Goal: Task Accomplishment & Management: Manage account settings

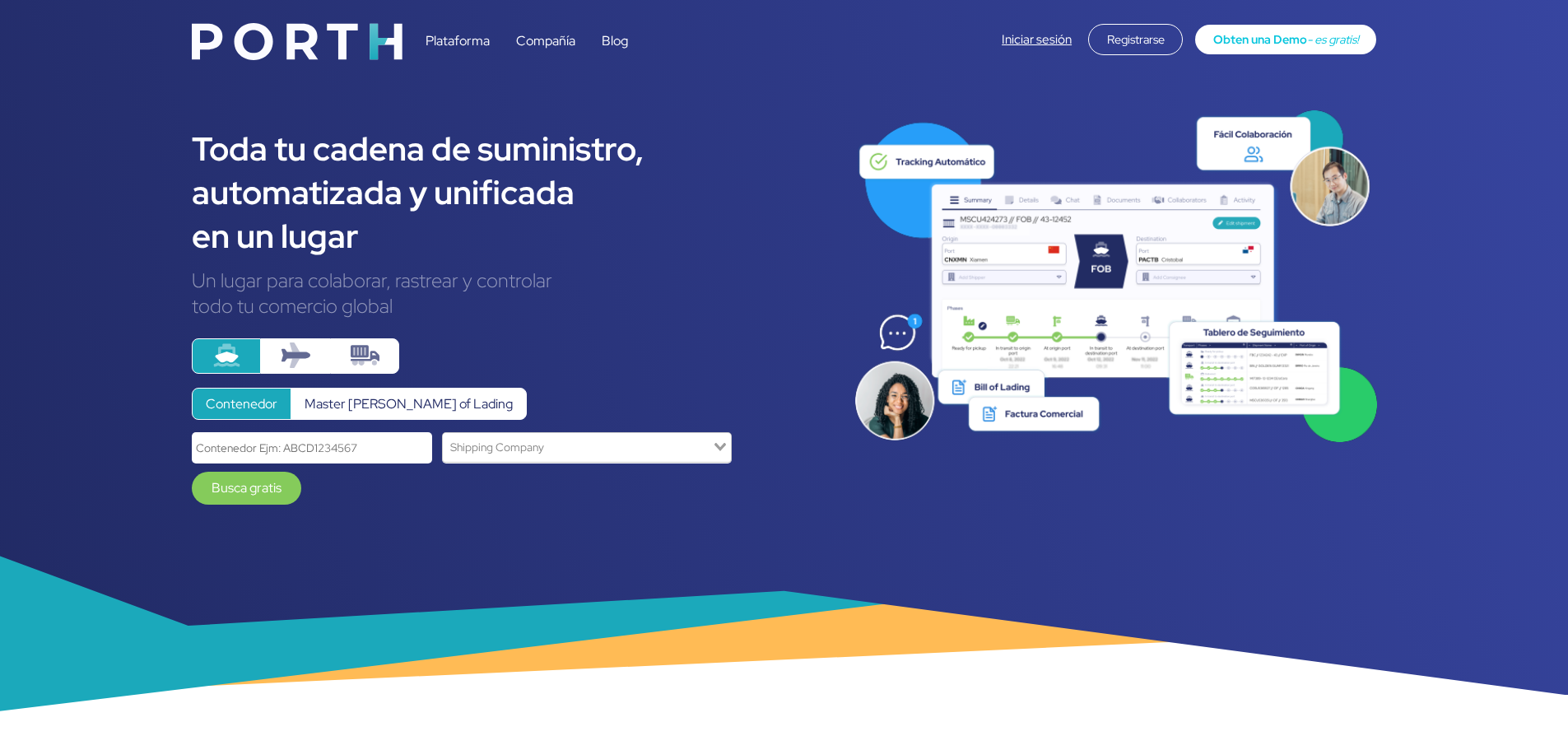
click at [1135, 41] on div "Registrarse" at bounding box center [1135, 39] width 94 height 31
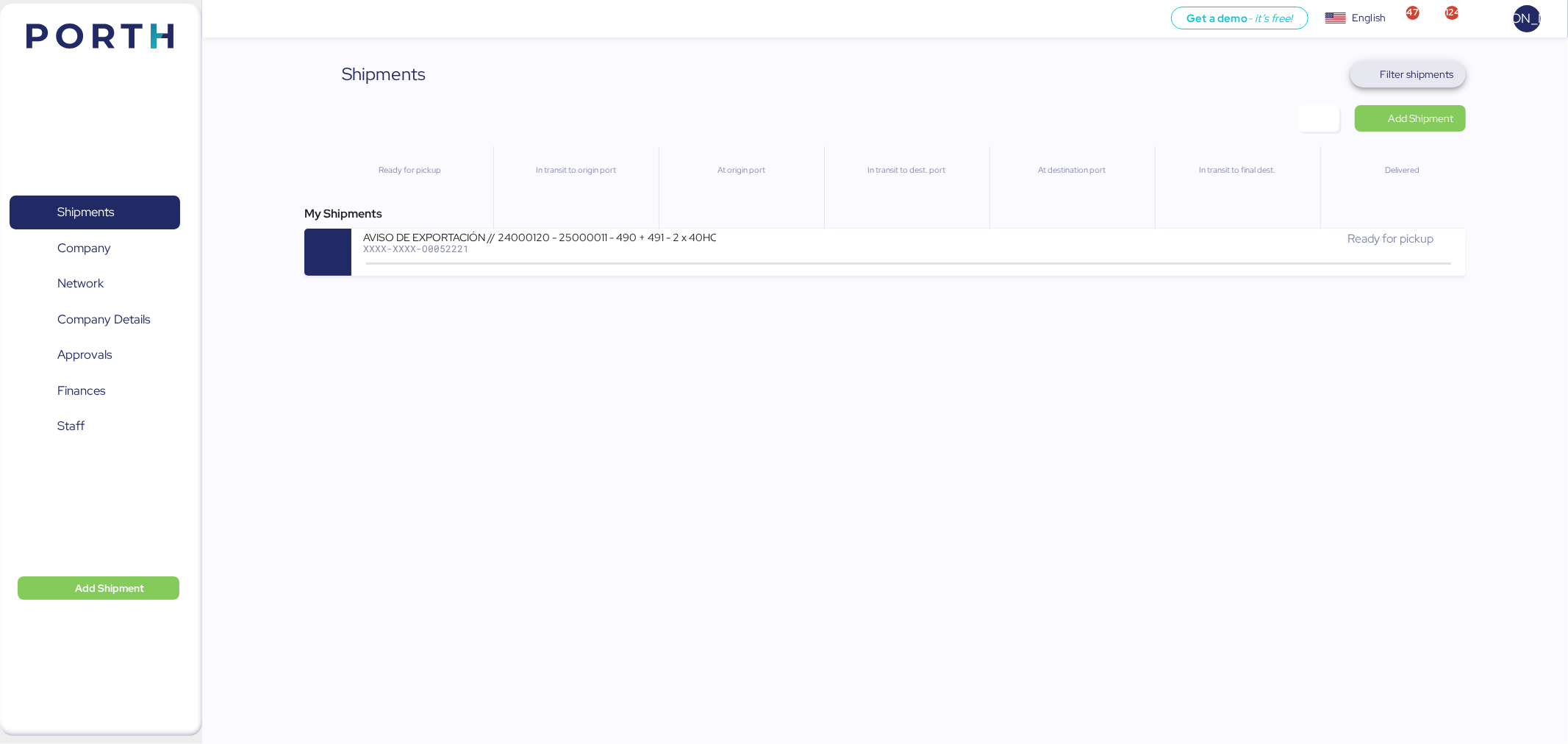
click at [1416, 76] on span "Filter shipments" at bounding box center [1417, 75] width 74 height 18
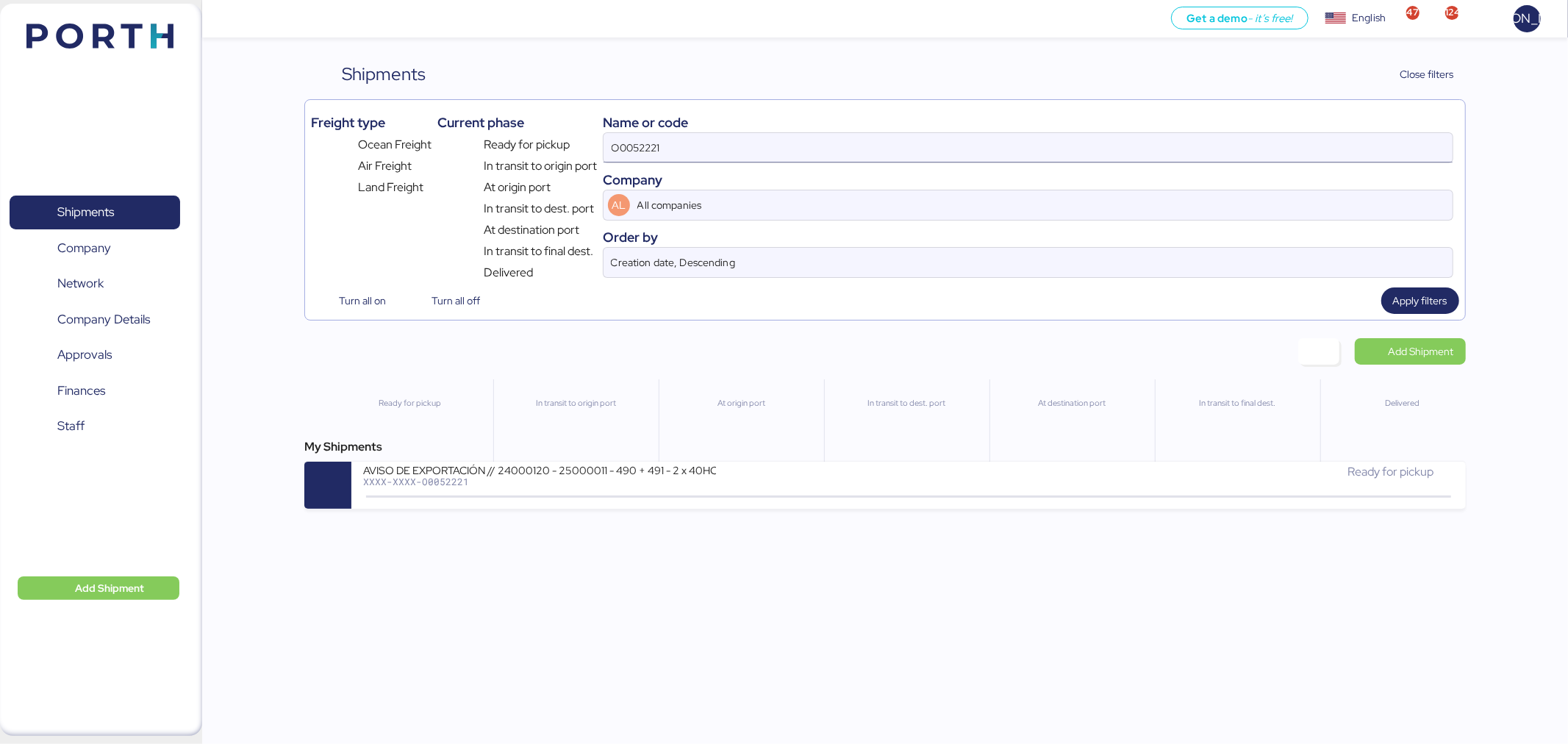
click at [696, 156] on input "O0052221" at bounding box center [1028, 148] width 849 height 29
click at [697, 150] on input "O0052221" at bounding box center [1028, 148] width 849 height 29
click at [697, 149] on input "O0052221" at bounding box center [1028, 148] width 849 height 29
paste input "205-75329645"
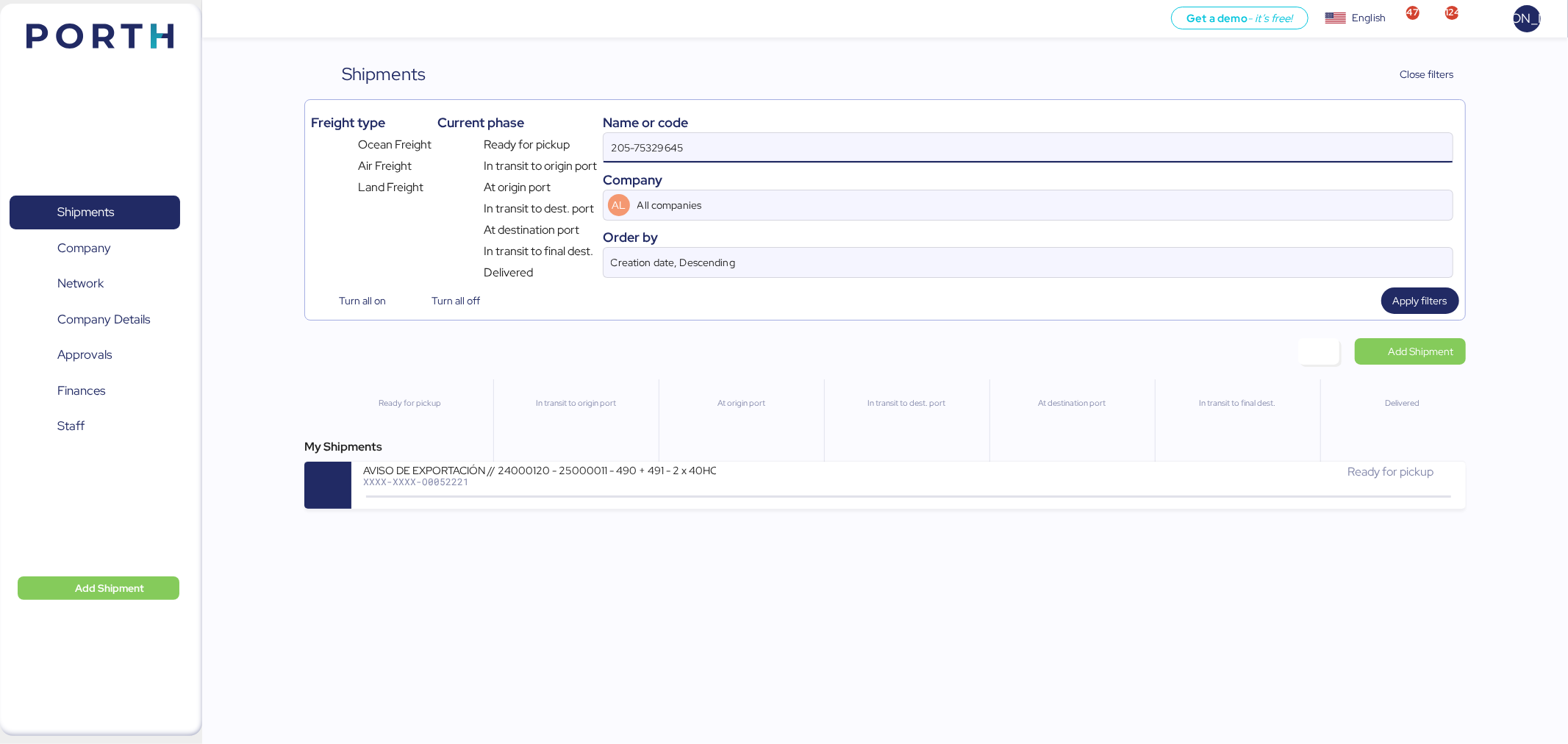
type input "205-75329645"
click at [697, 149] on input "205-75329645" at bounding box center [1028, 148] width 849 height 29
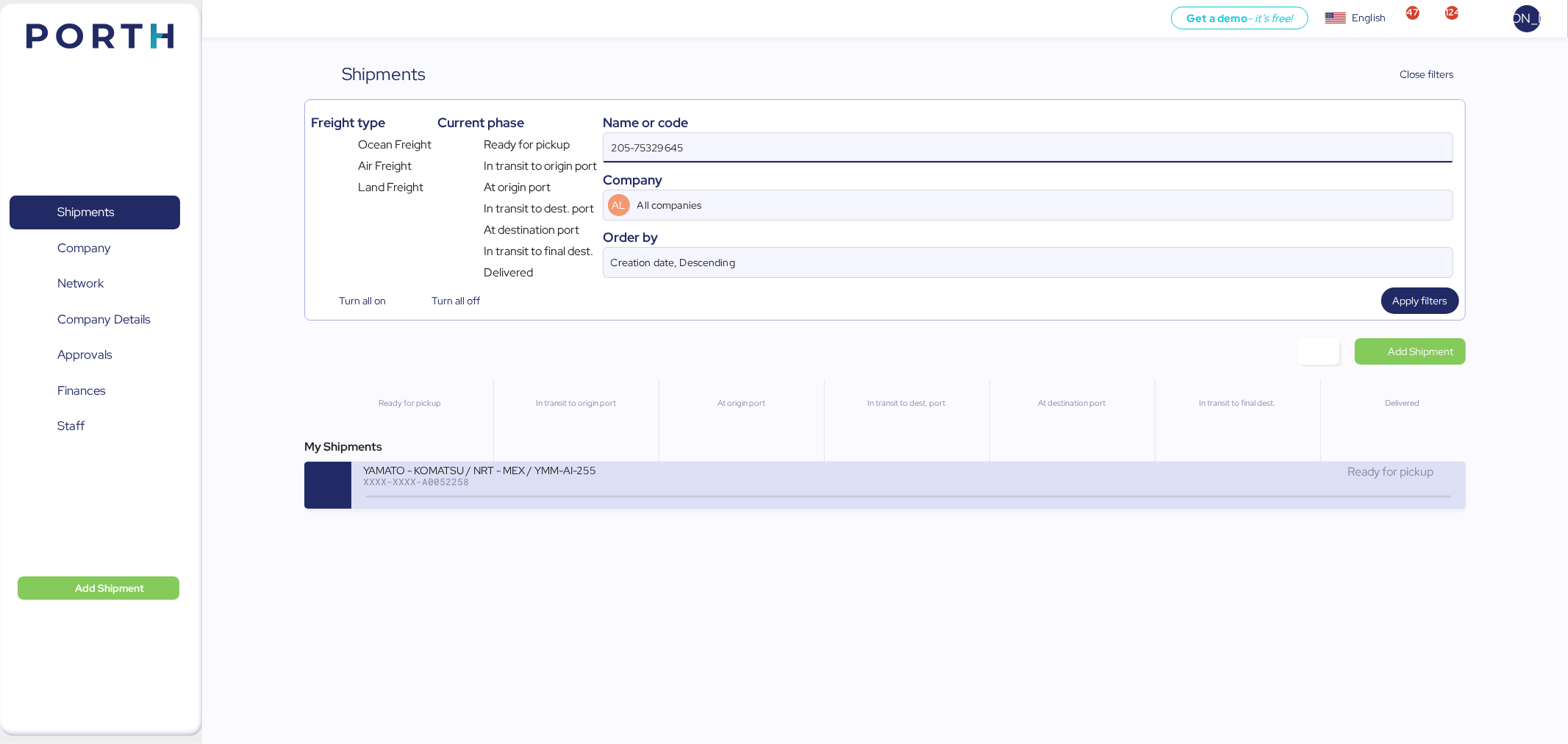
click at [647, 482] on div "XXXX-XXXX-A0052258" at bounding box center [539, 481] width 353 height 11
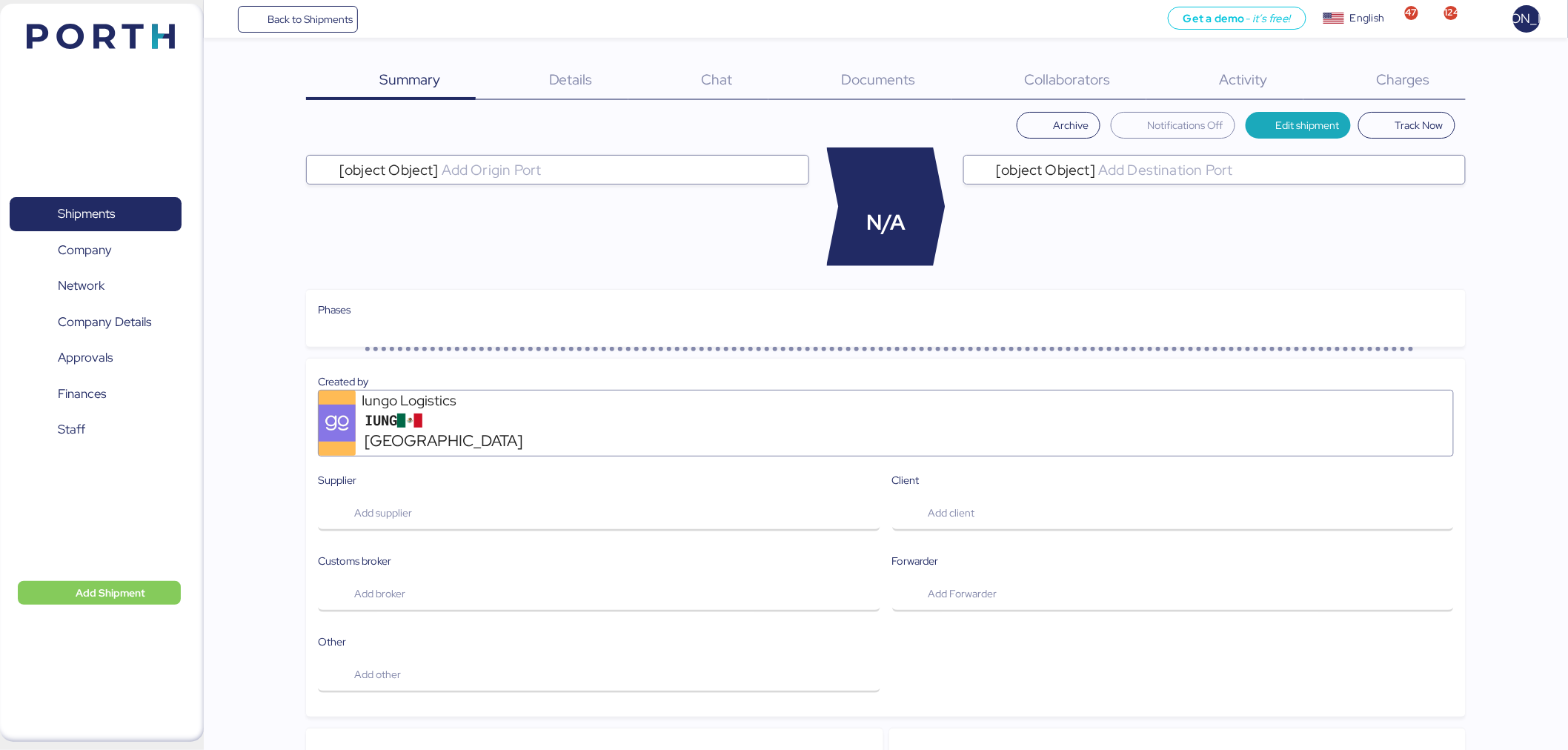
click at [1396, 75] on span "Charges" at bounding box center [1403, 79] width 53 height 20
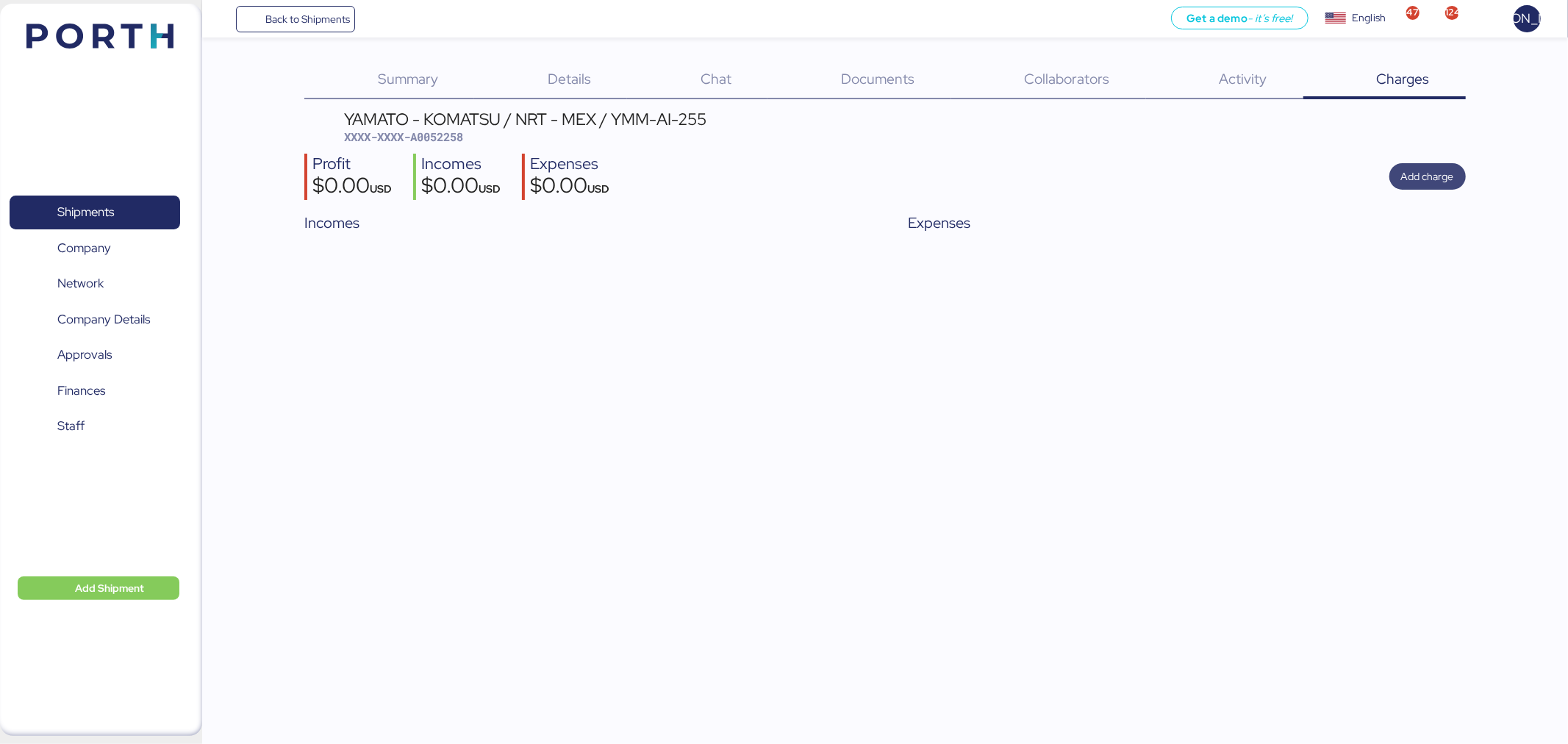
click at [1437, 182] on span "Add charge" at bounding box center [1428, 176] width 53 height 20
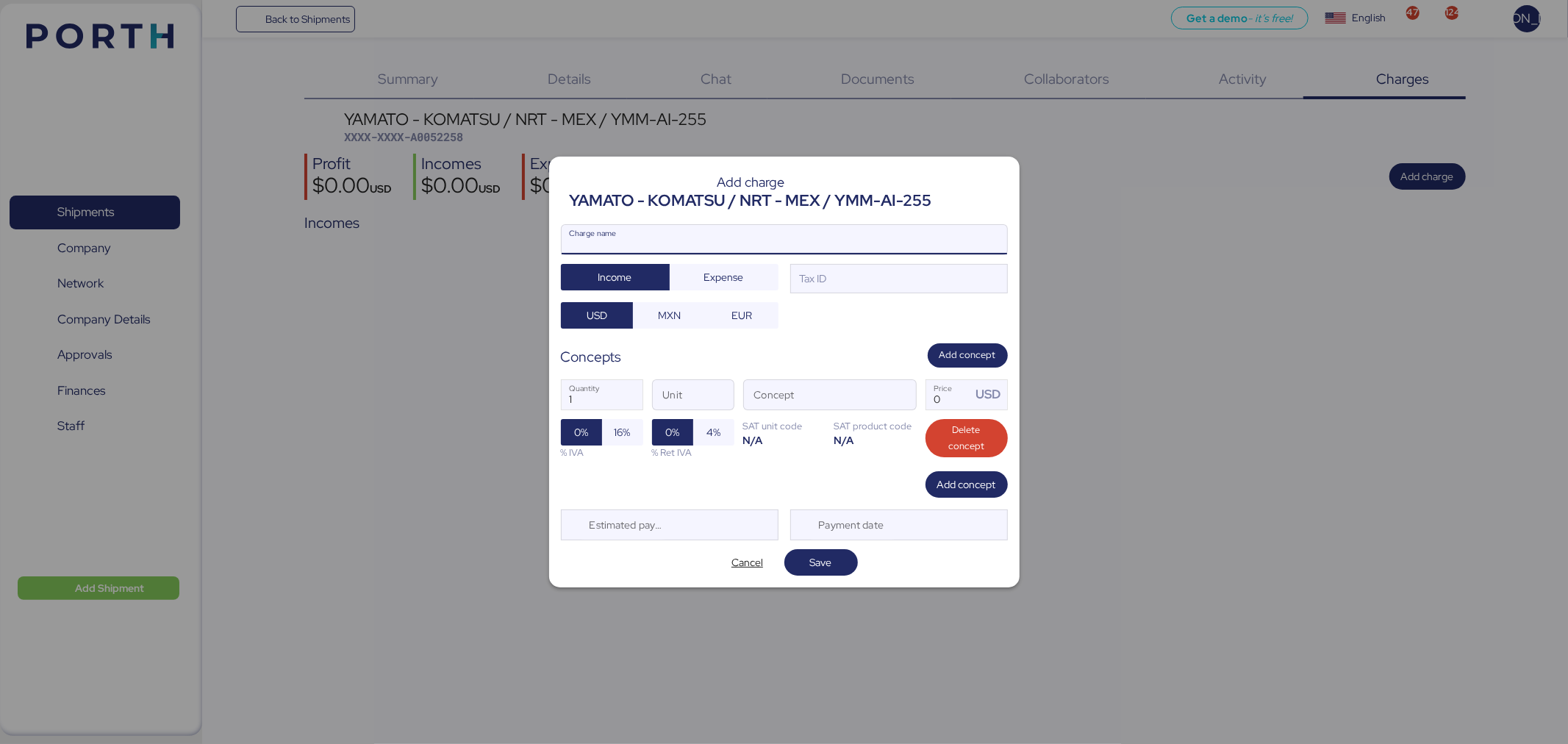
click at [786, 236] on input "Charge name" at bounding box center [785, 240] width 446 height 29
type input "RELEASE"
click at [743, 289] on span "Expense" at bounding box center [724, 277] width 109 height 27
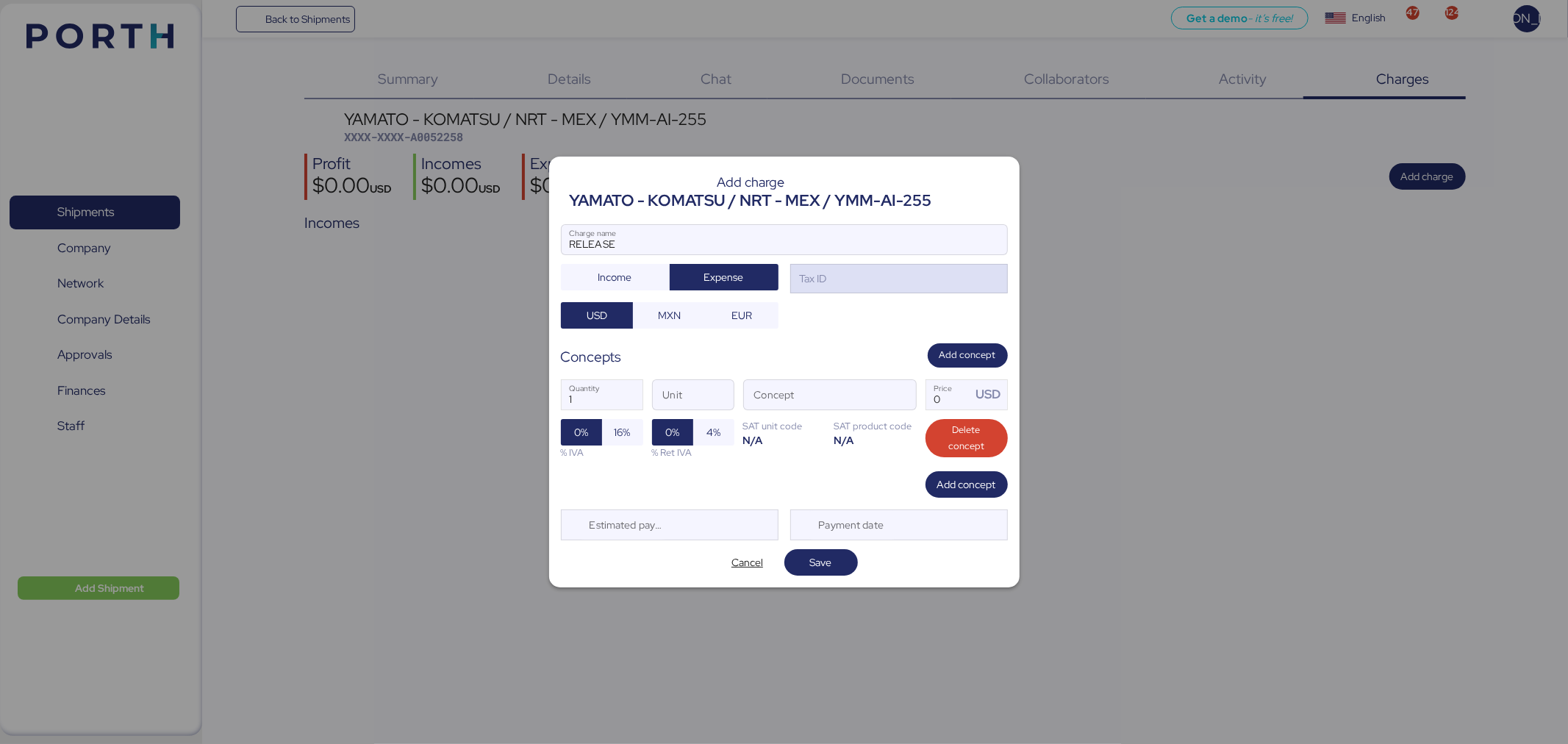
click at [864, 293] on div "Tax ID" at bounding box center [899, 279] width 217 height 29
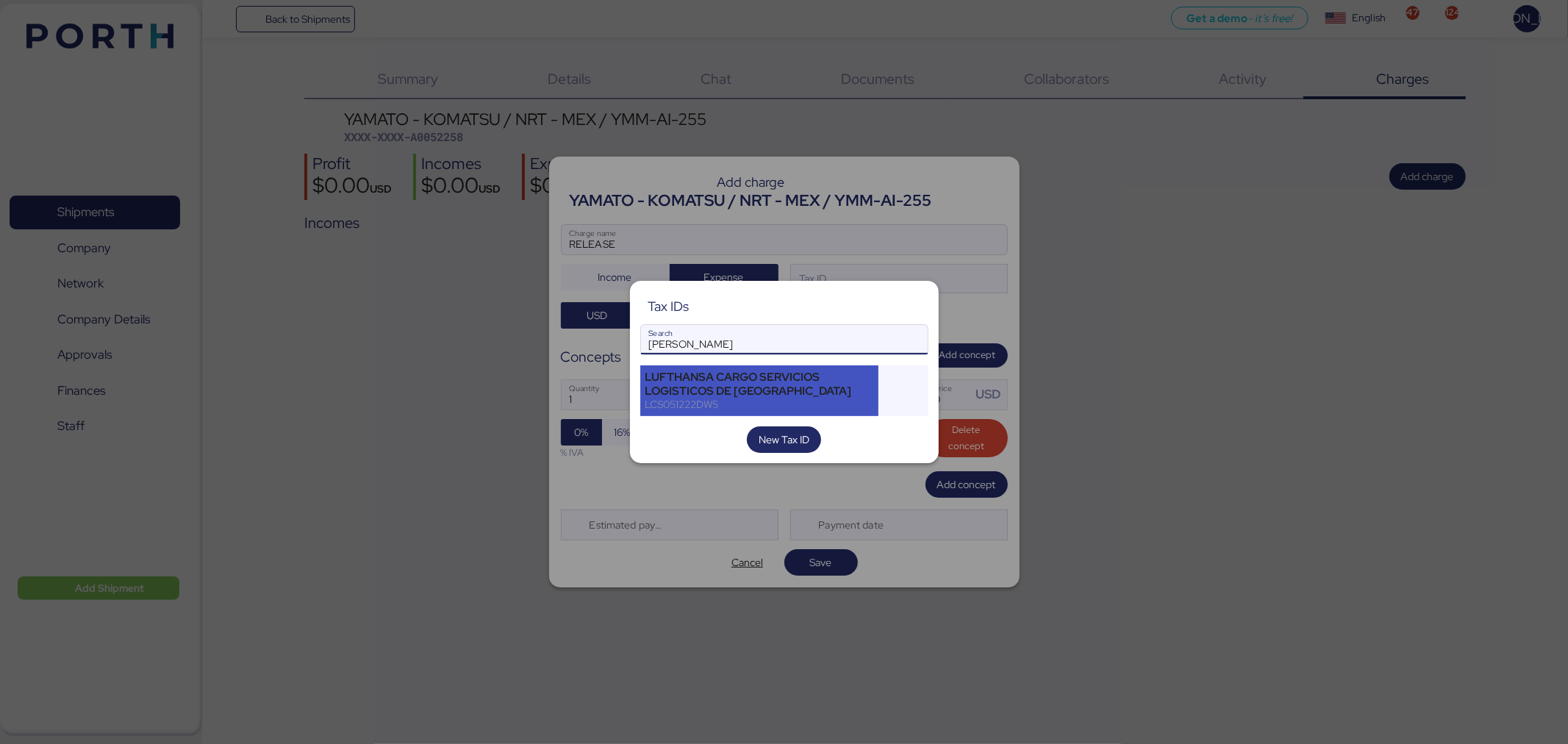
type input "LUFT"
click at [805, 391] on div "LUFTHANSA CARGO SERVICIOS LOGISTICOS DE MEXICO" at bounding box center [760, 383] width 229 height 27
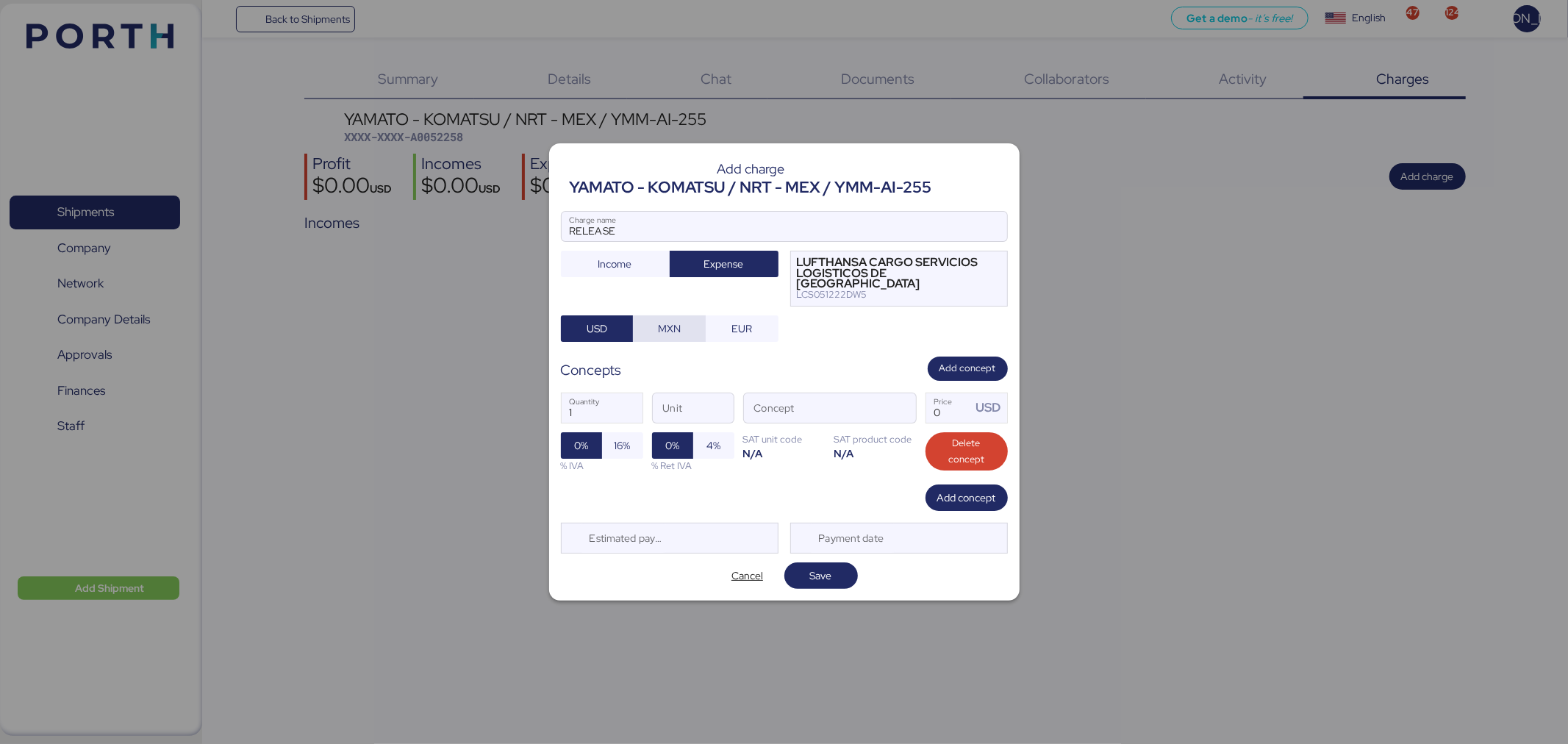
click at [645, 329] on span "MXN" at bounding box center [669, 328] width 49 height 20
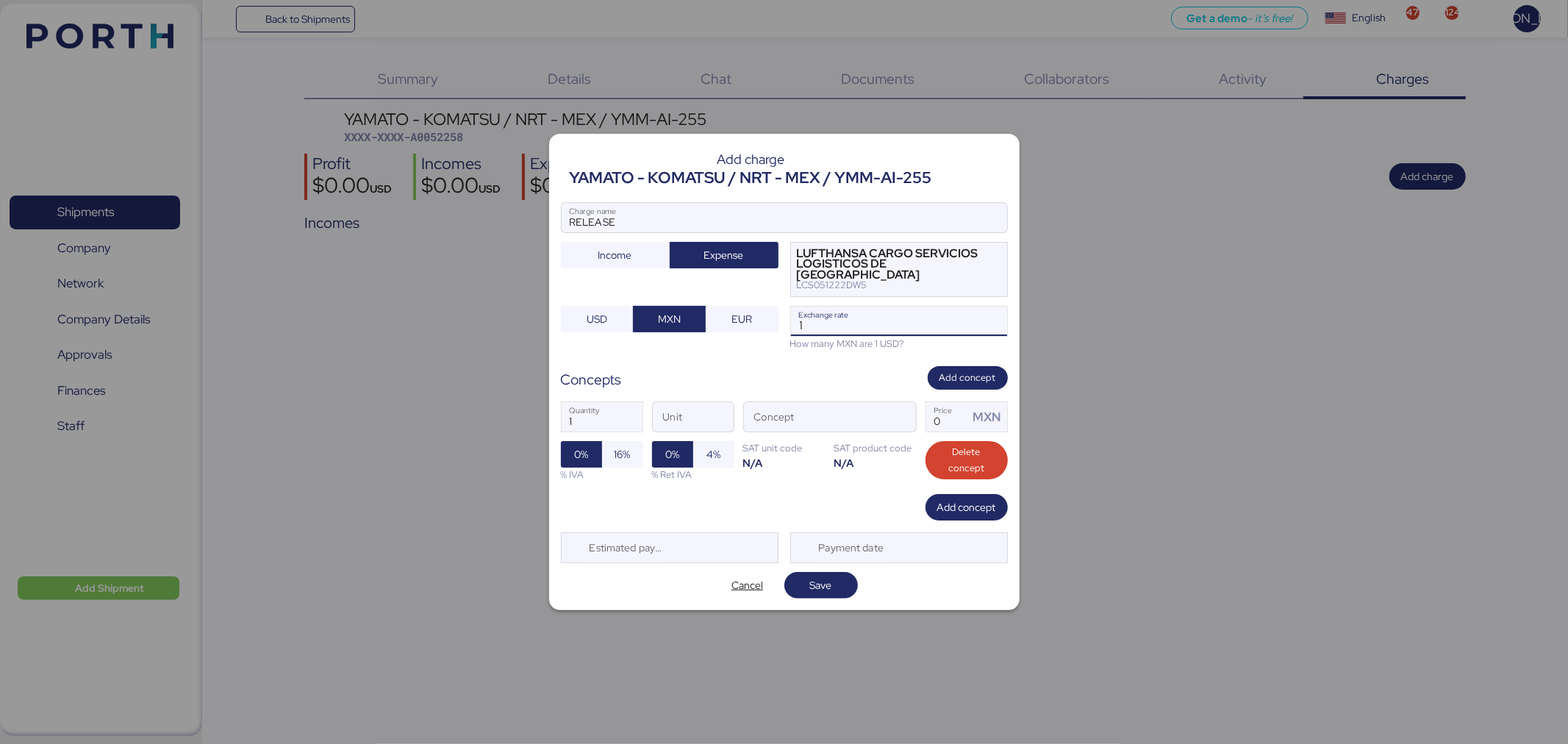
click at [819, 324] on input "1" at bounding box center [899, 321] width 216 height 29
drag, startPoint x: 855, startPoint y: 313, endPoint x: 759, endPoint y: 318, distance: 96.1
click at [759, 318] on div "RELEASE Charge name Income Expense LUFTHANSA CARGO SERVICIOS LOGISTICOS DE MEXI…" at bounding box center [784, 276] width 447 height 149
type input "18.35"
click at [901, 414] on span "button" at bounding box center [901, 421] width 31 height 31
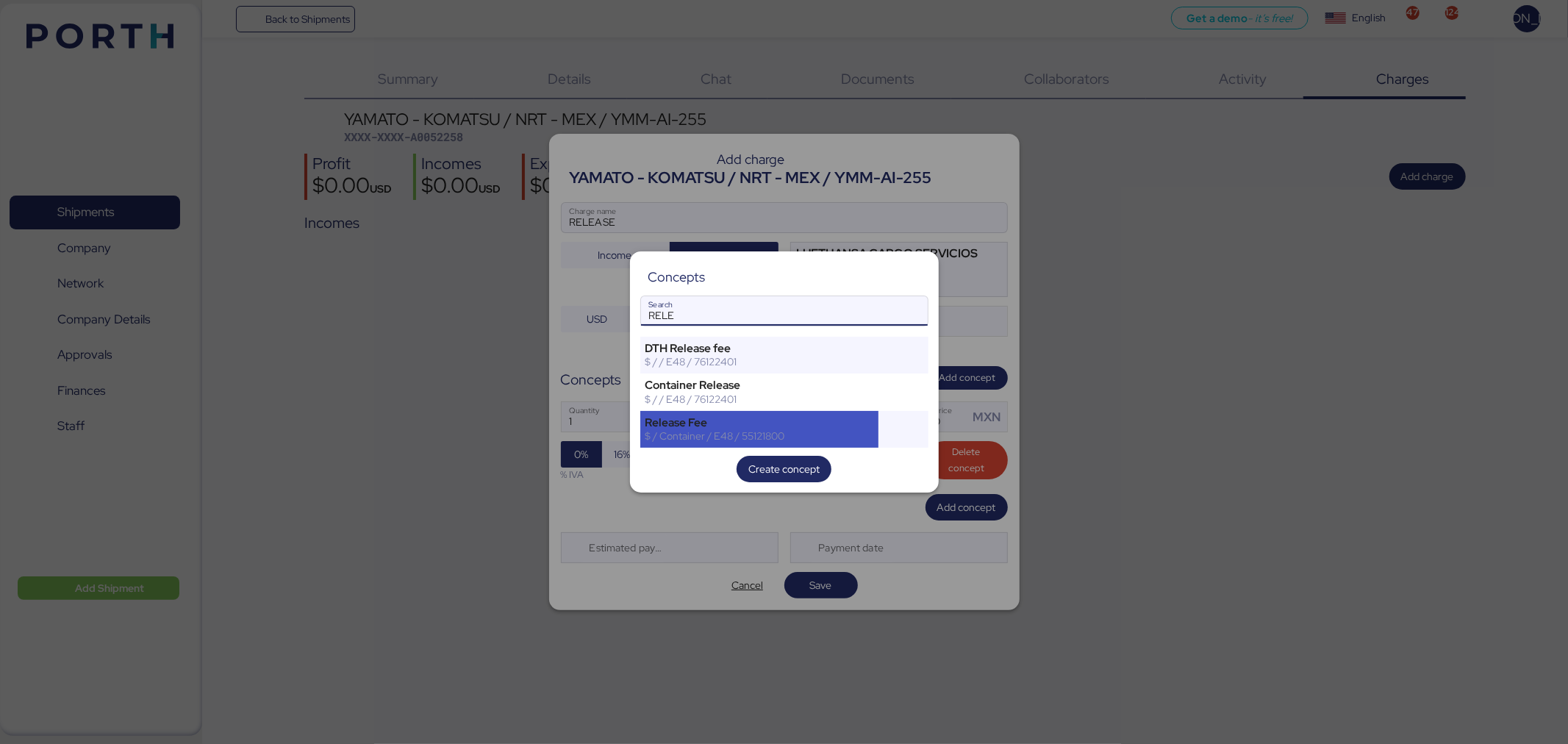
type input "RELE"
click at [754, 438] on div "$ / Container / E48 / 55121800" at bounding box center [760, 436] width 229 height 13
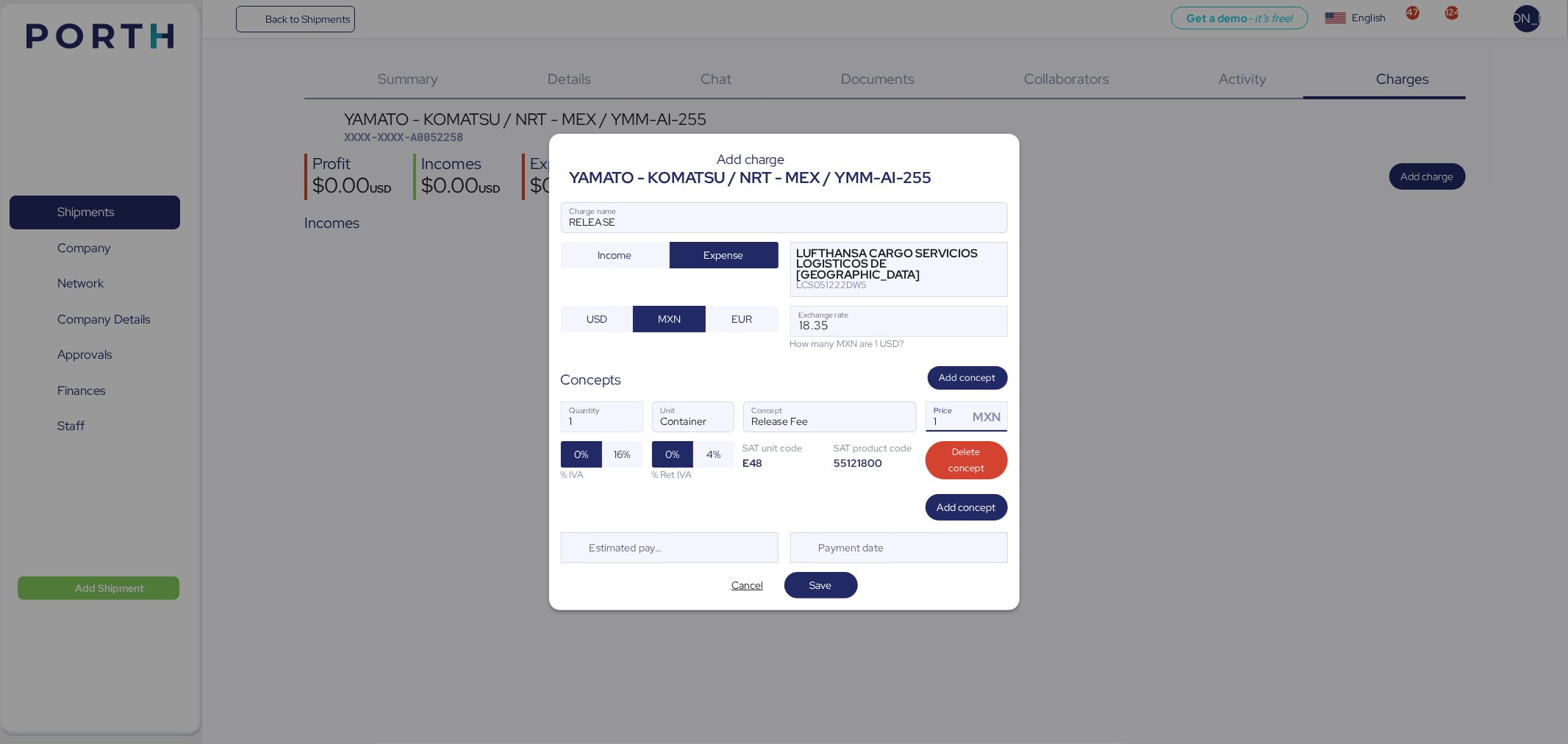
click at [954, 419] on input "1" at bounding box center [948, 417] width 43 height 29
type input "18.32"
click at [863, 320] on input "18.35" at bounding box center [899, 321] width 216 height 29
type input "18.32"
drag, startPoint x: 964, startPoint y: 414, endPoint x: 910, endPoint y: 414, distance: 54.0
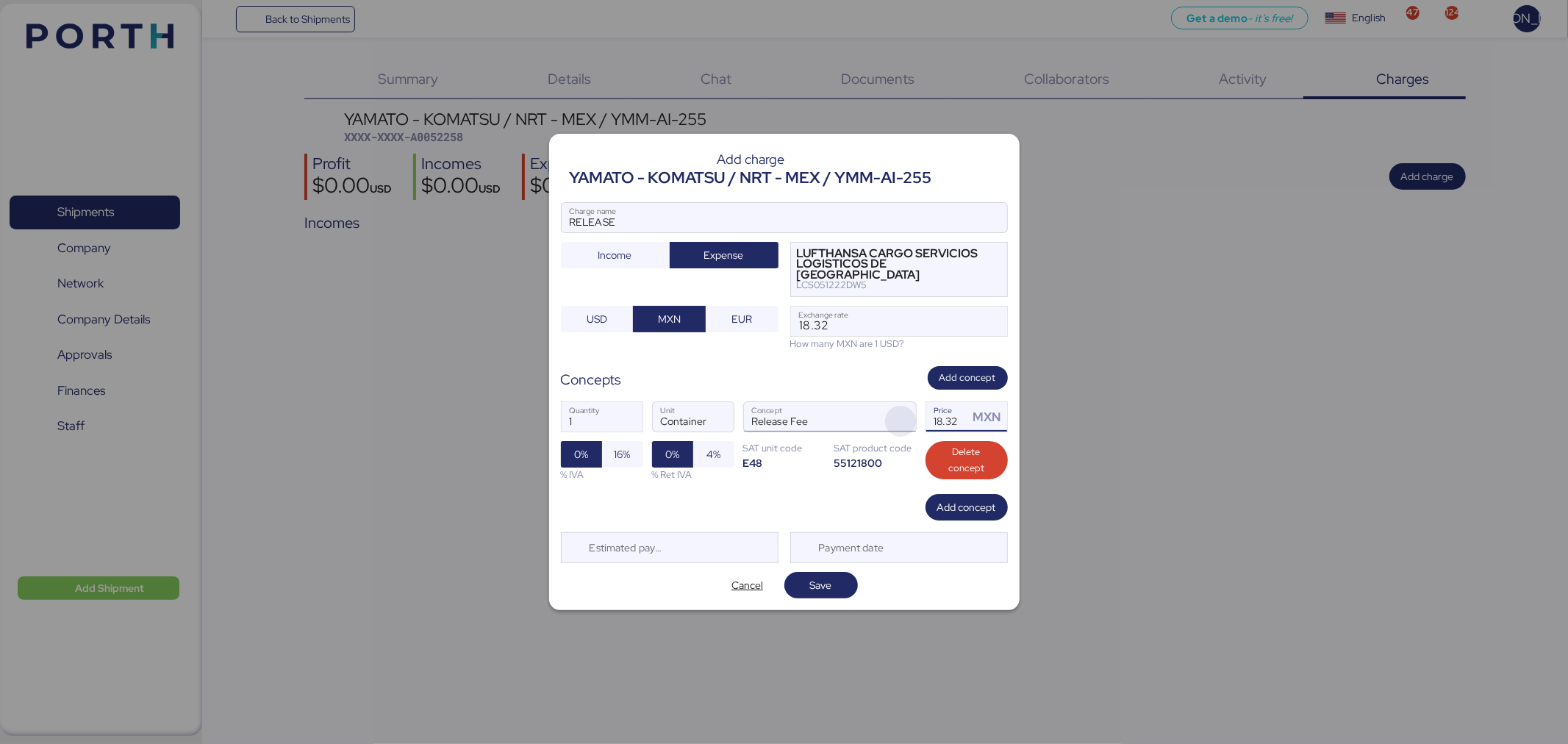
click at [910, 414] on div "1 Quantity Container Unit Release Fee Concept 18.32 Price MXN 0% 16% % IVA 0% 4…" at bounding box center [784, 442] width 447 height 104
type input "1800.32"
click at [709, 353] on div "Add charge YAMATO - KOMATSU / NRT - MEX / YMM-AI-255 RELEASE Charge name Income…" at bounding box center [784, 371] width 470 height 476
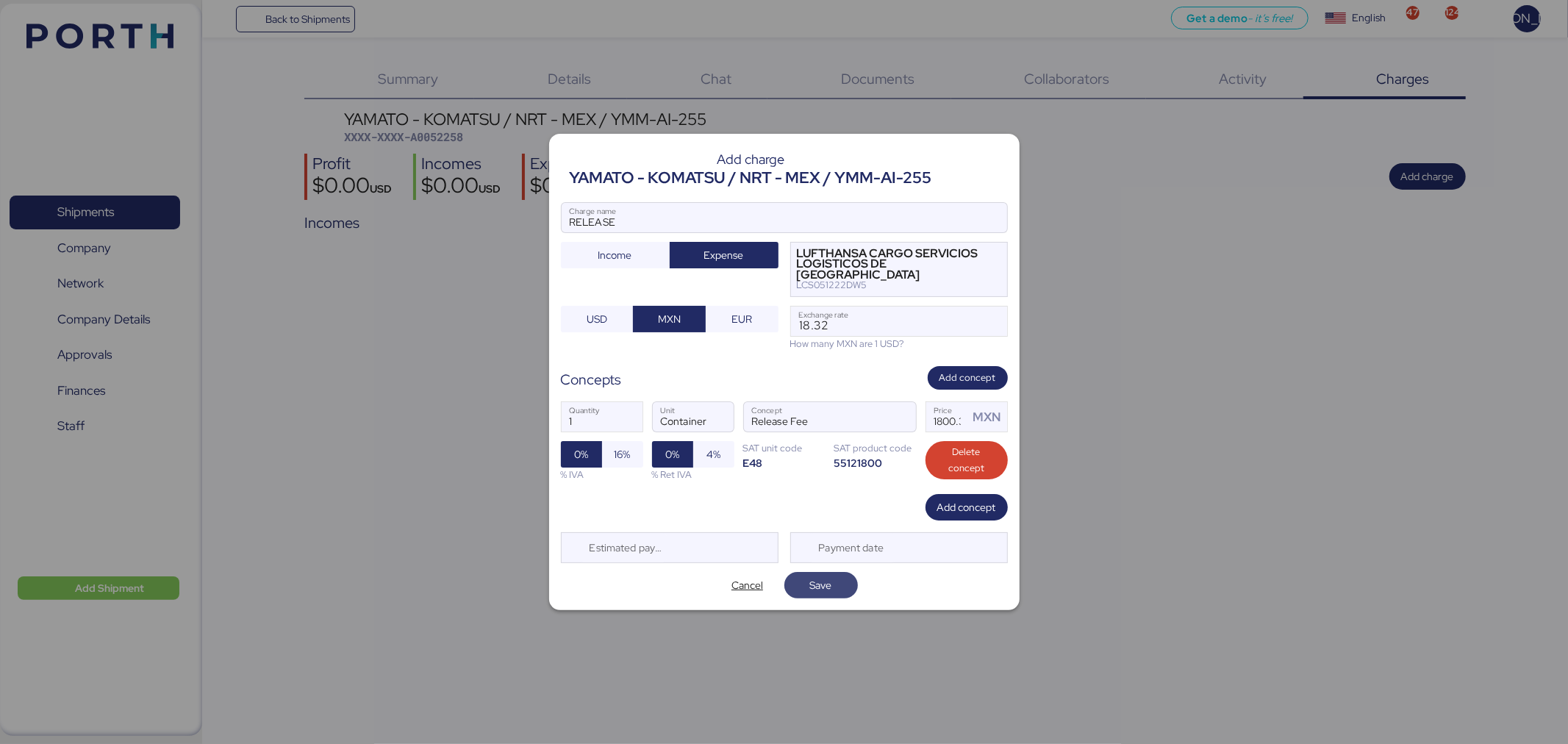
click at [838, 575] on span "Save" at bounding box center [821, 584] width 50 height 20
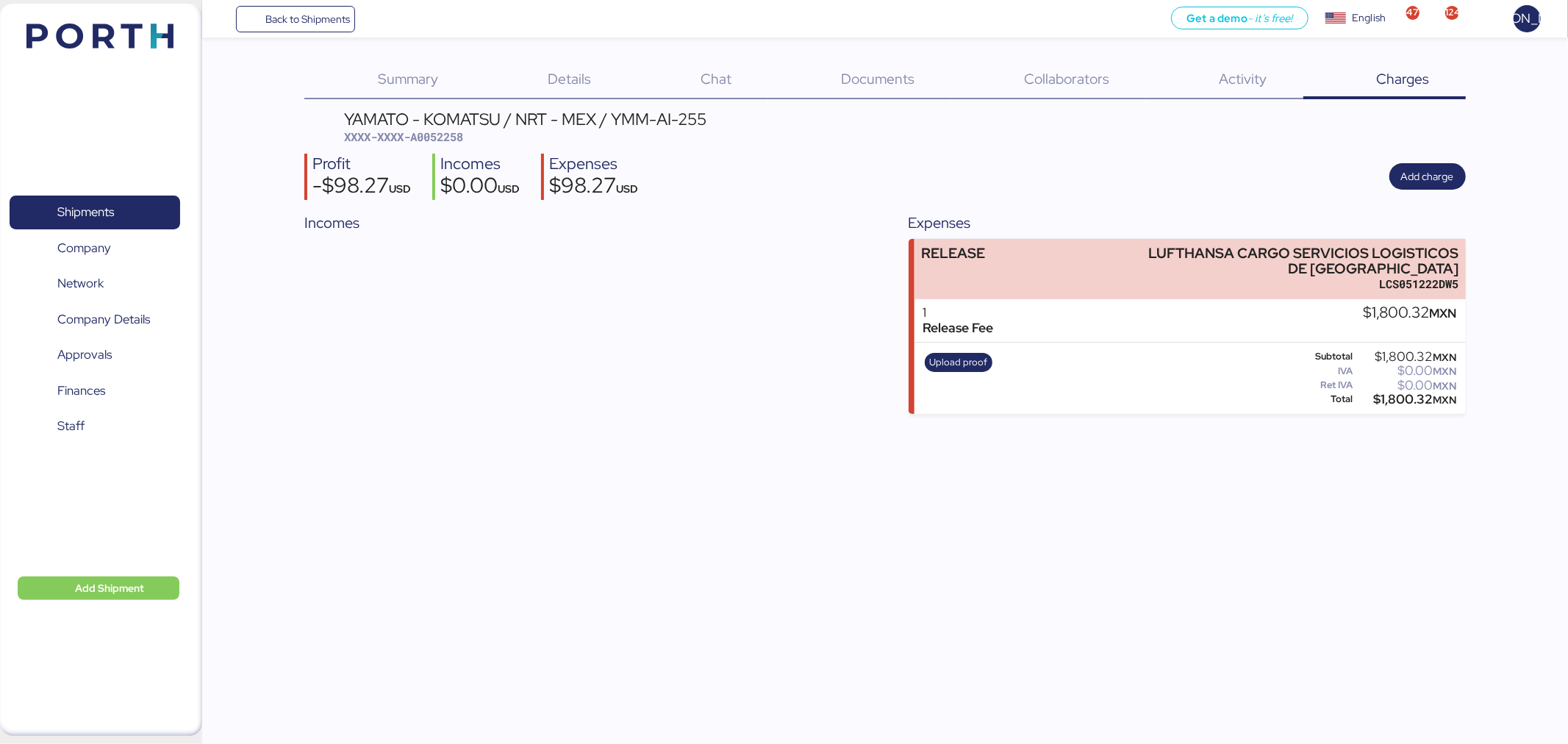
click at [791, 549] on div "Back to Shipments Get a demo - it’s free! Get a demo English Inglés English 47 …" at bounding box center [784, 372] width 1568 height 744
click at [949, 357] on span "Upload proof" at bounding box center [958, 362] width 58 height 16
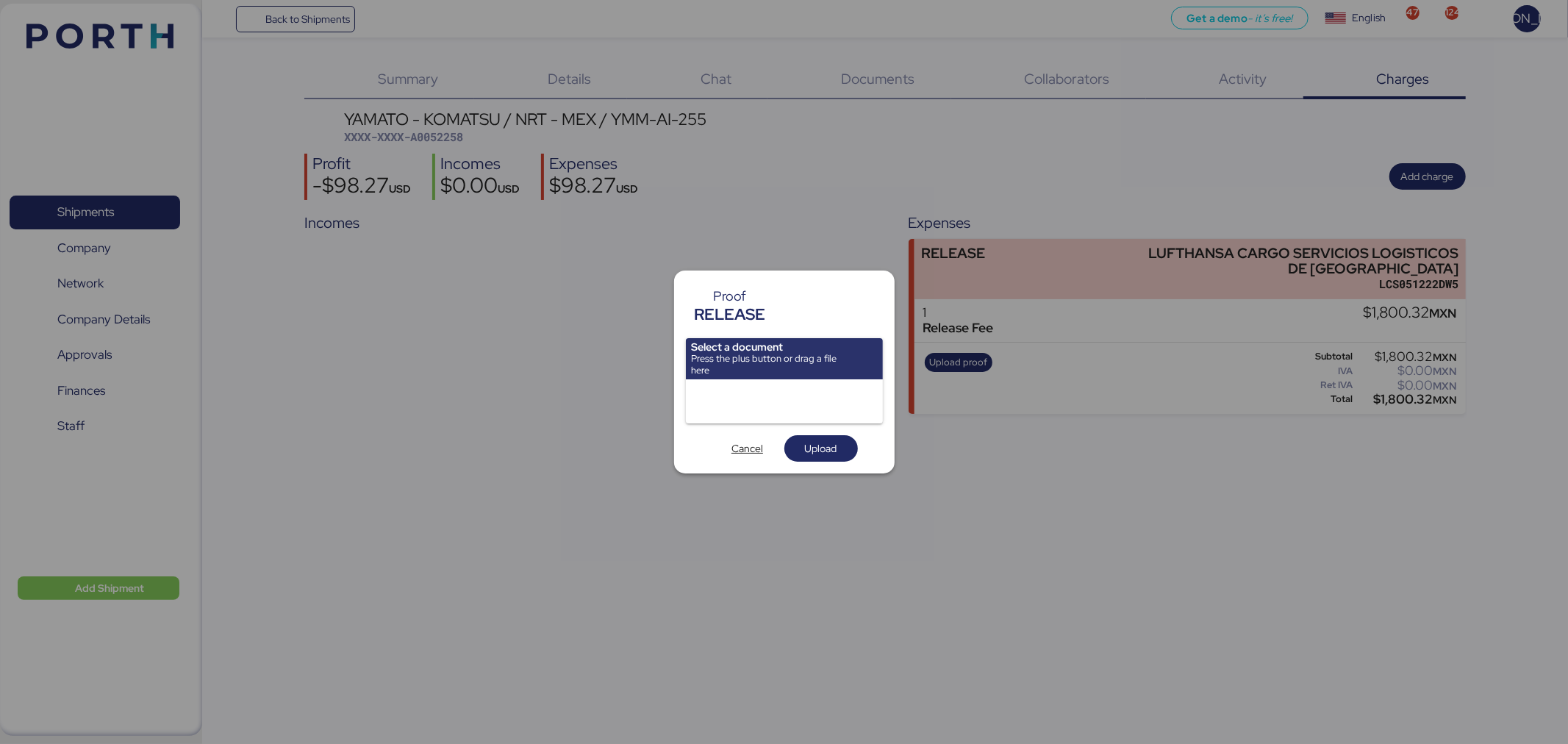
click at [740, 456] on span "Cancel" at bounding box center [747, 448] width 32 height 18
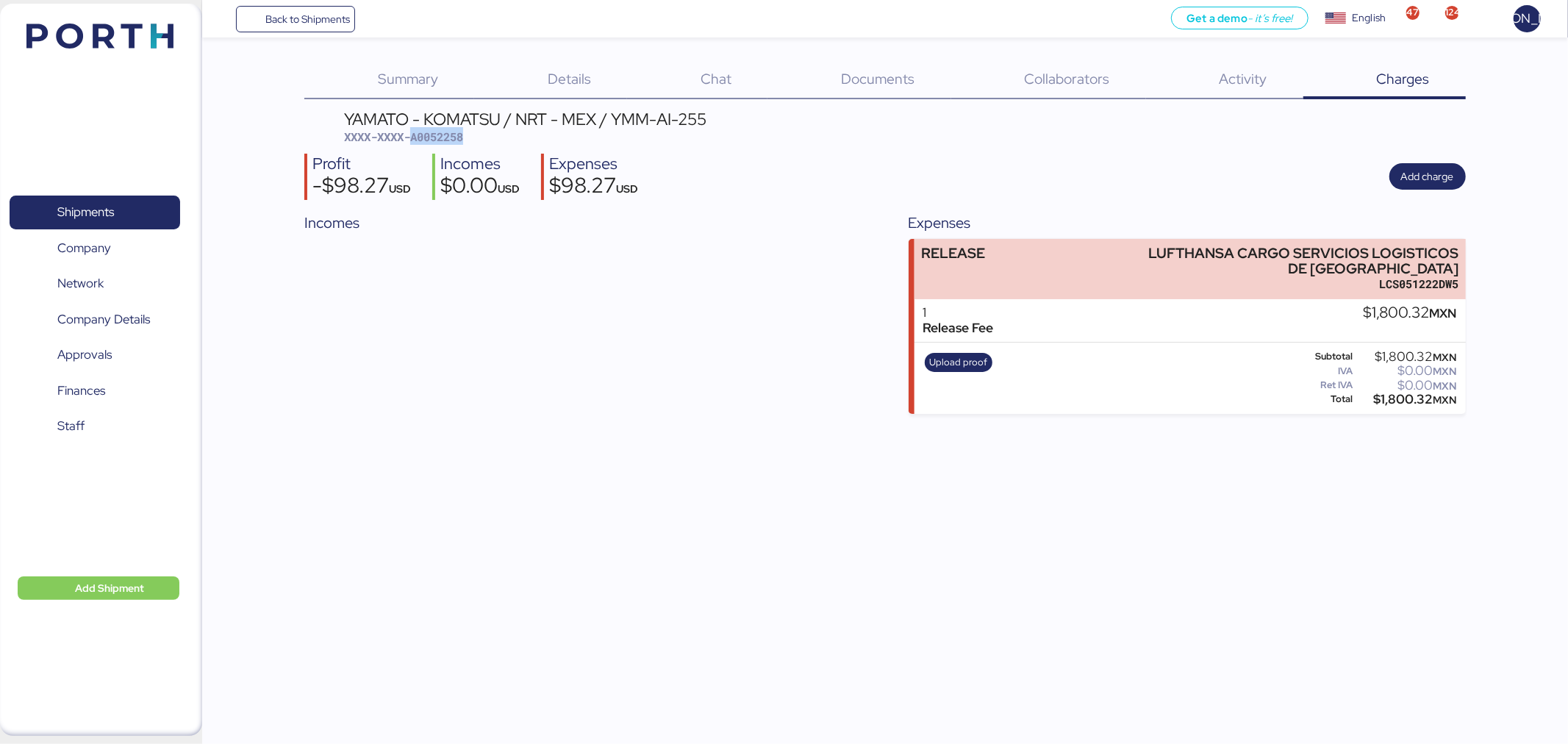
drag, startPoint x: 490, startPoint y: 142, endPoint x: 413, endPoint y: 139, distance: 77.1
click at [413, 139] on div "YAMATO - KOMATSU / NRT - MEX / YMM-AI-255 XXXX-XXXX-A0052258" at bounding box center [525, 128] width 362 height 35
copy span "A0052258"
drag, startPoint x: 1354, startPoint y: 319, endPoint x: 1420, endPoint y: 328, distance: 66.6
click at [1420, 327] on div "1 Release Fee $1,800.32 MXN" at bounding box center [1190, 321] width 551 height 44
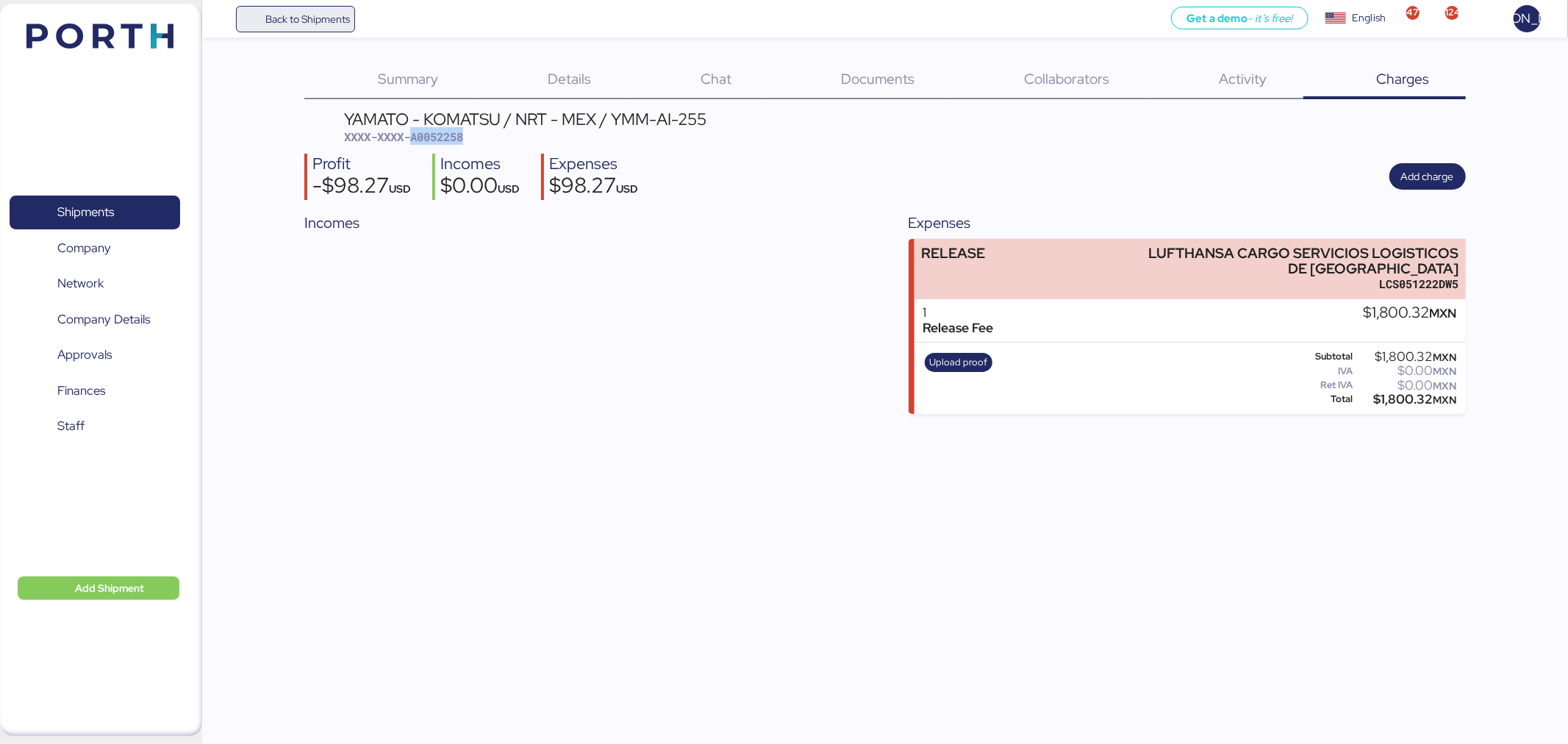
click at [336, 29] on span "Back to Shipments" at bounding box center [295, 19] width 109 height 27
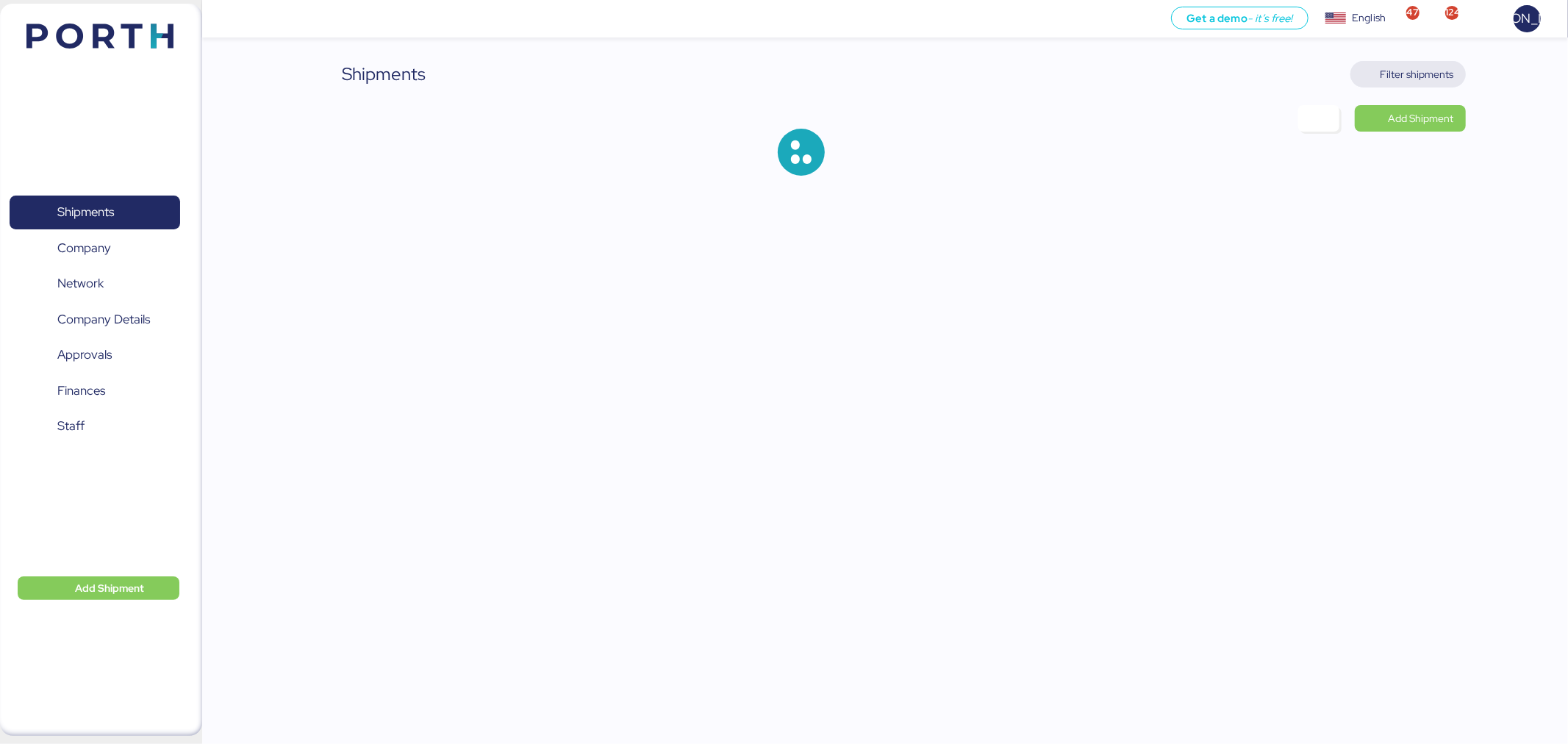
click at [1409, 83] on span "Filter shipments" at bounding box center [1408, 74] width 92 height 20
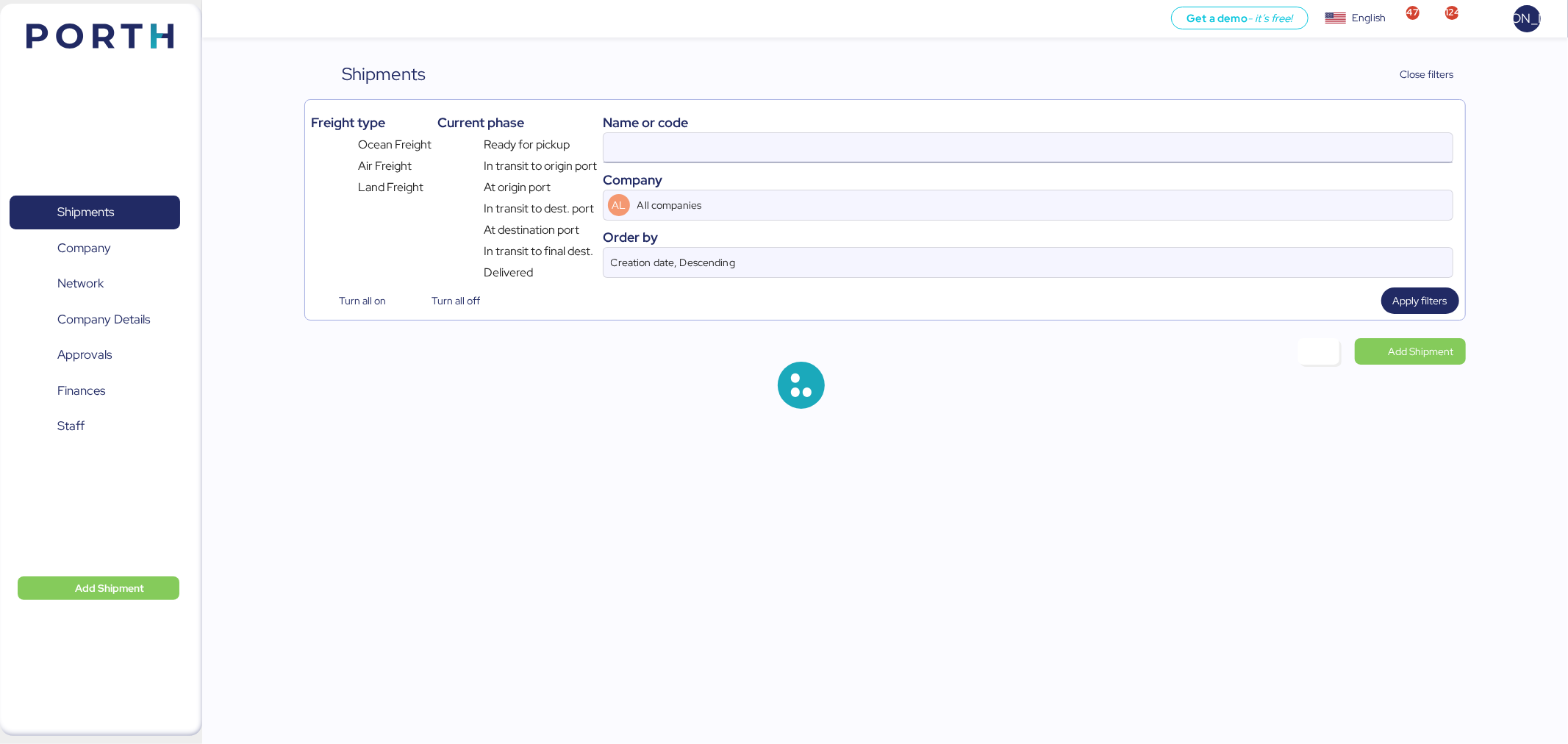
click at [722, 143] on input at bounding box center [1028, 148] width 849 height 29
click at [722, 143] on input "205-75329645" at bounding box center [1028, 148] width 849 height 29
paste input "O0052261"
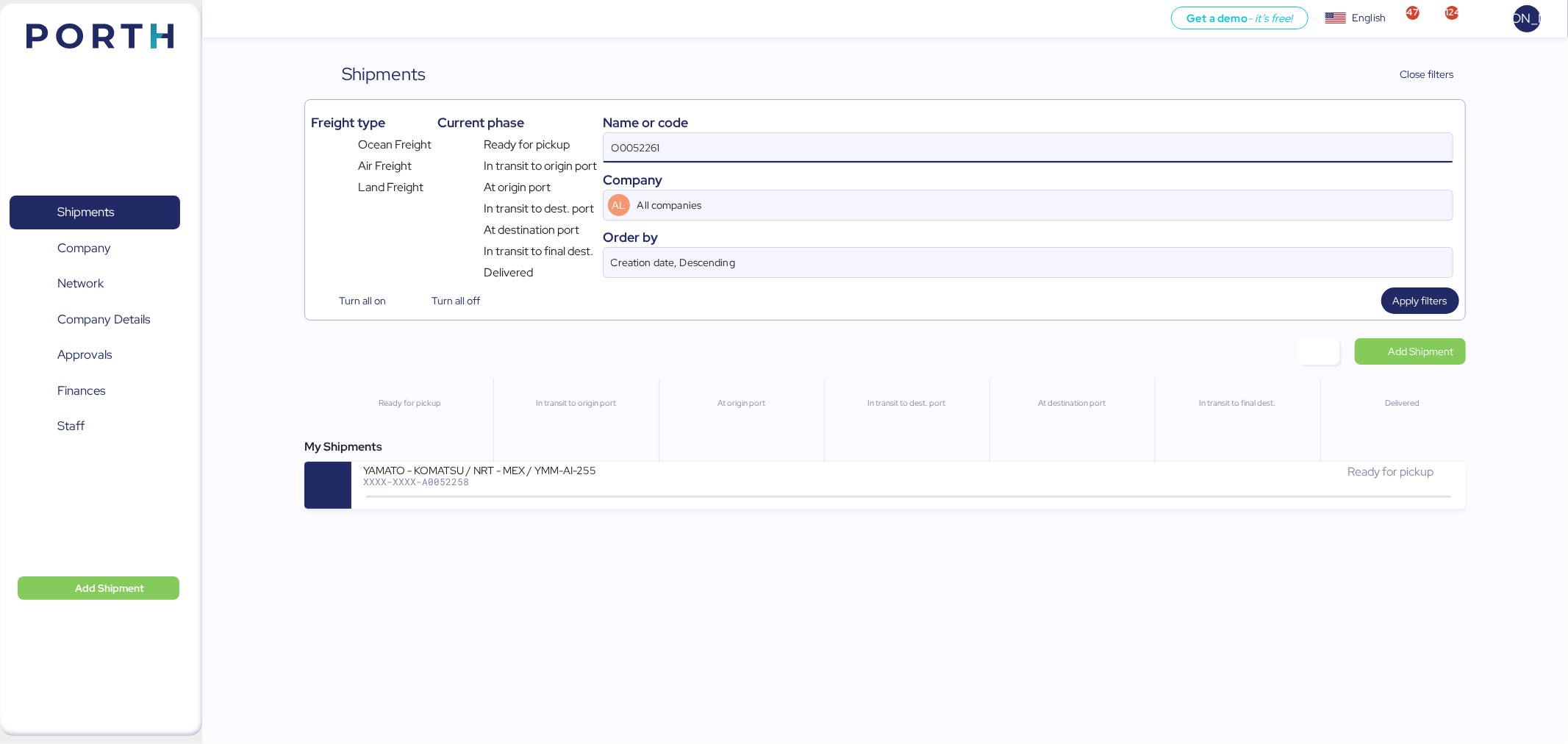
type input "O0052261"
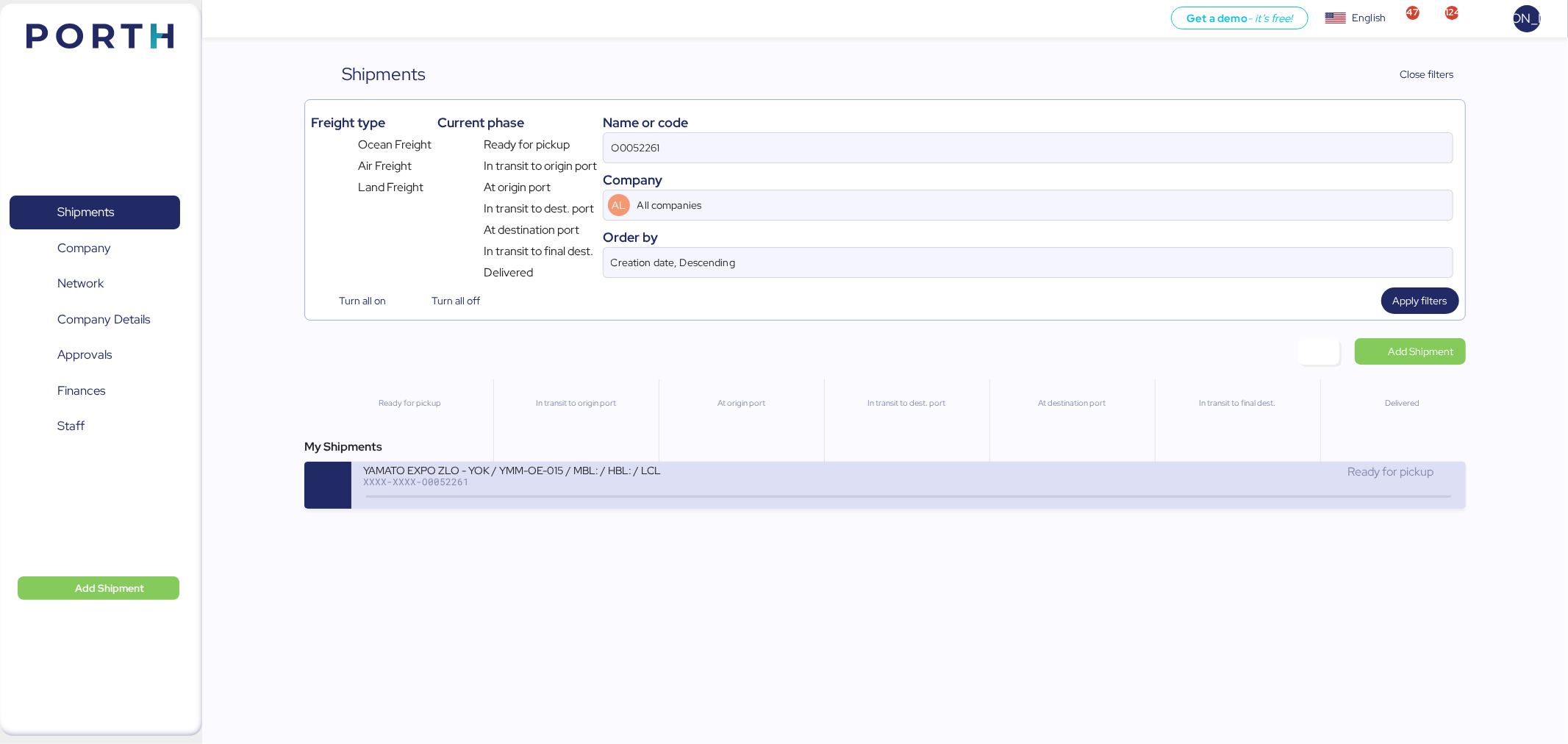
click at [555, 476] on div "YAMATO EXPO ZLO - YOK / YMM-OE-015 / MBL: / HBL: / LCL" at bounding box center [539, 468] width 353 height 12
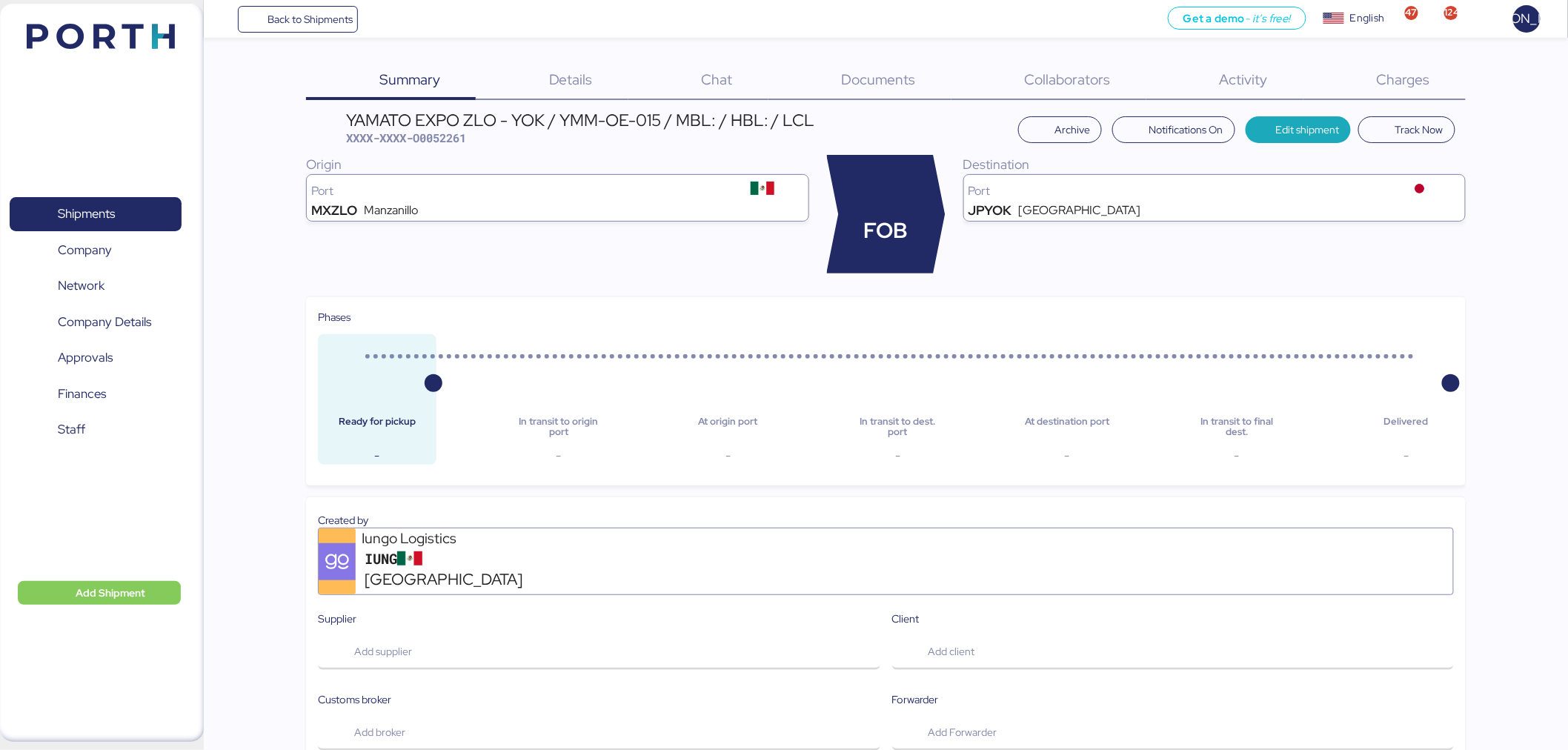
click at [870, 78] on span "Documents" at bounding box center [878, 79] width 74 height 20
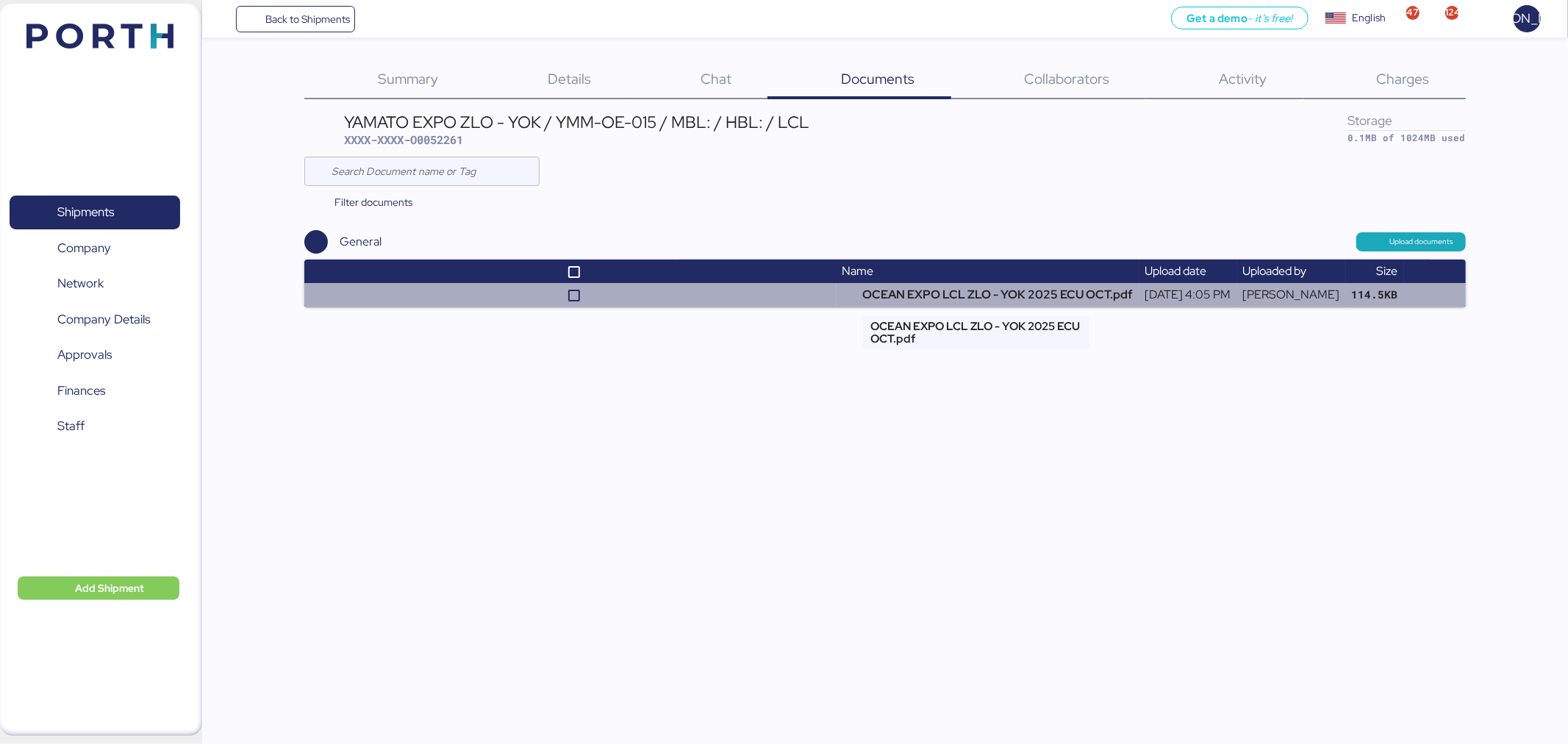
click at [903, 300] on td "OCEAN EXPO LCL ZLO - YOK 2025 ECU OCT.pdf" at bounding box center [988, 294] width 303 height 24
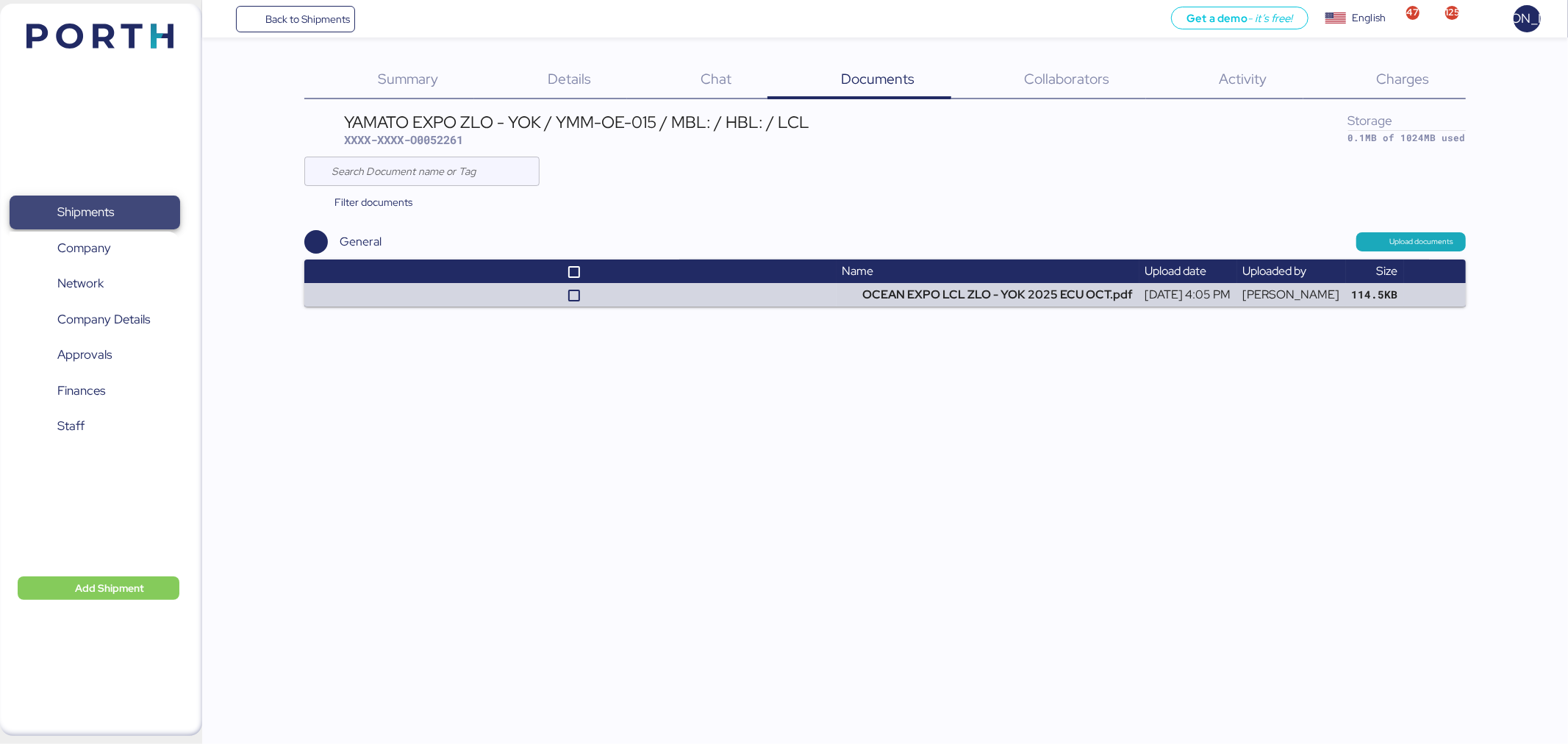
click at [75, 201] on span "Shipments" at bounding box center [86, 212] width 57 height 21
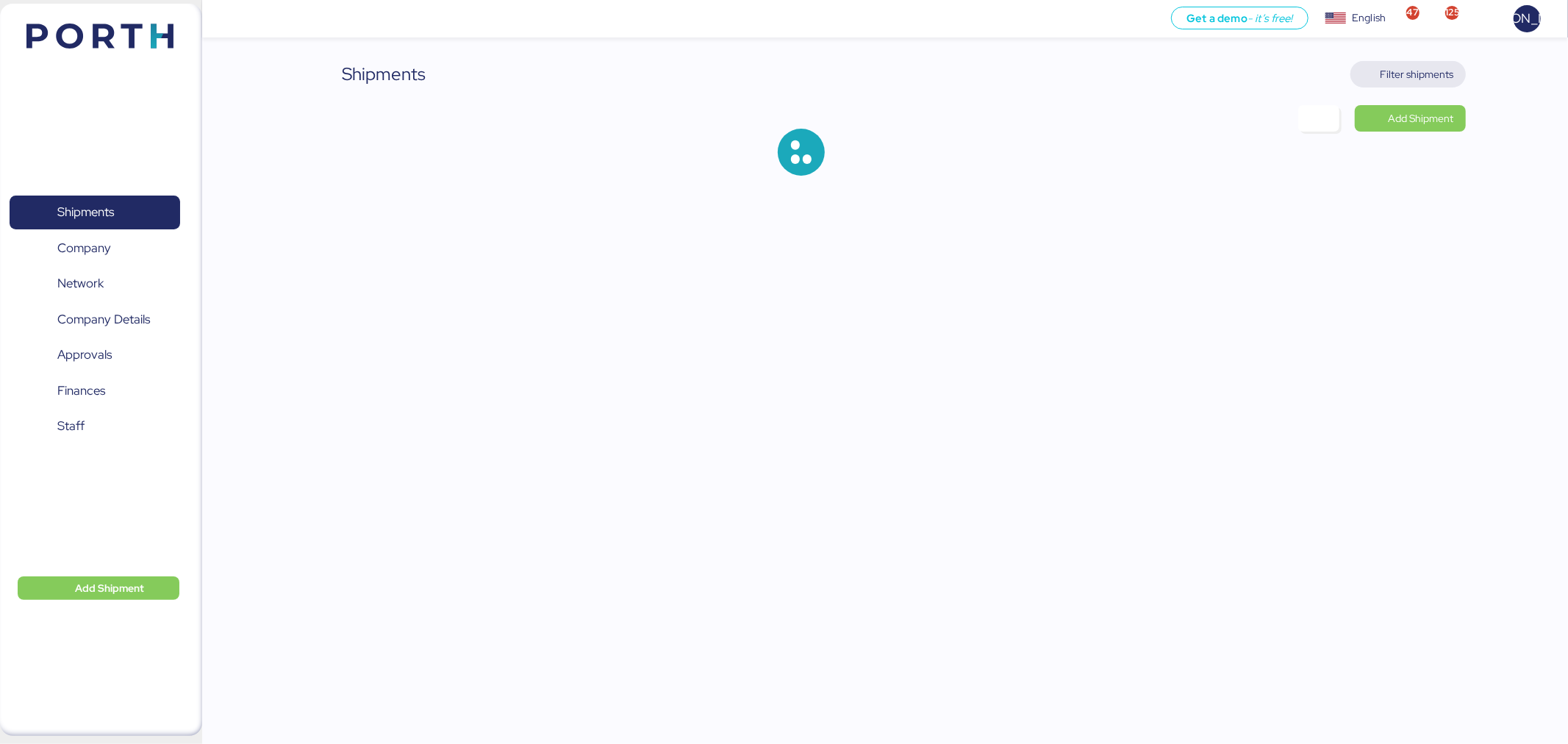
click at [1405, 69] on span "Filter shipments" at bounding box center [1417, 75] width 74 height 18
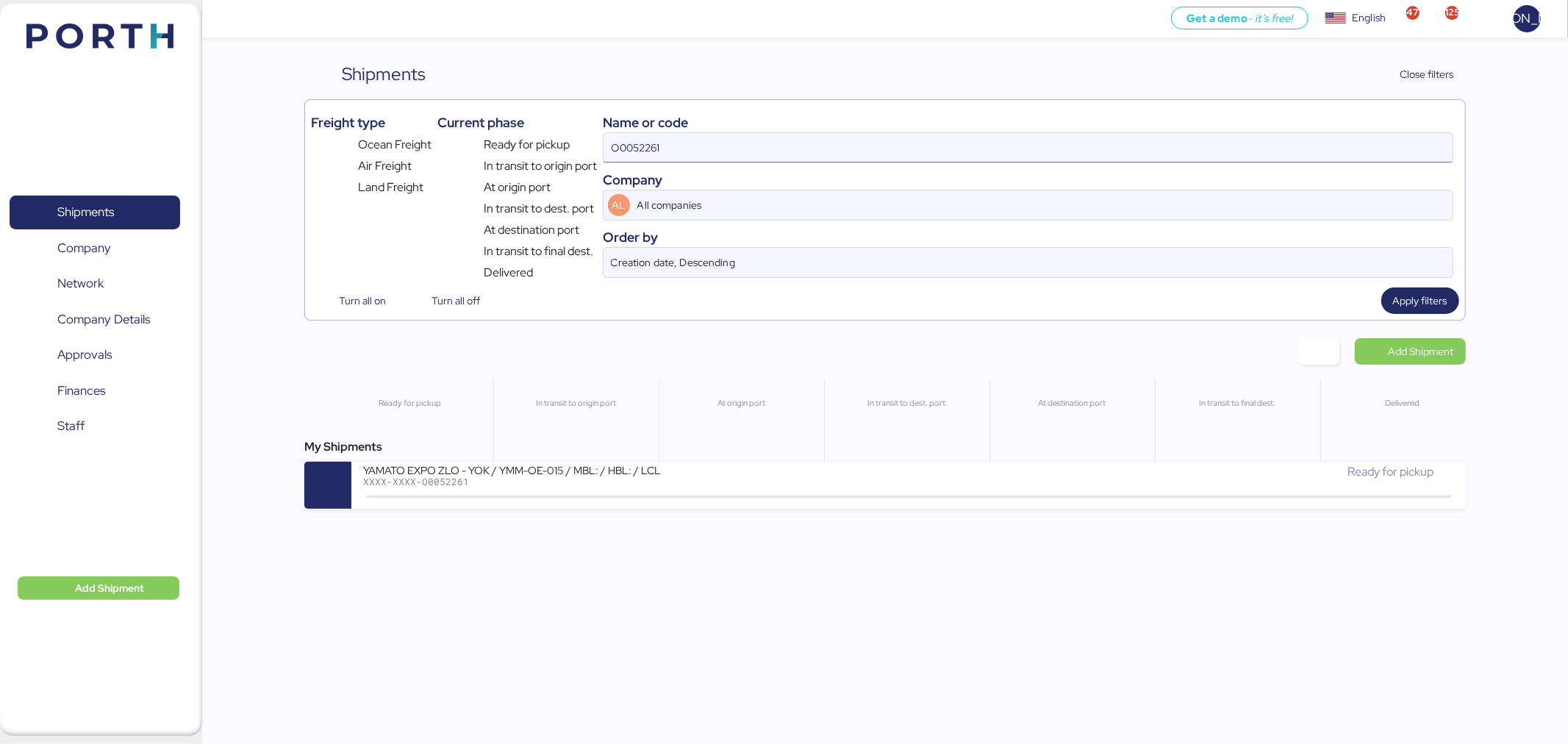
click at [817, 150] on input "O0052261" at bounding box center [1028, 148] width 849 height 29
paste input "A0052258"
type input "A0052258"
click at [1406, 297] on span "Apply filters" at bounding box center [1420, 301] width 54 height 18
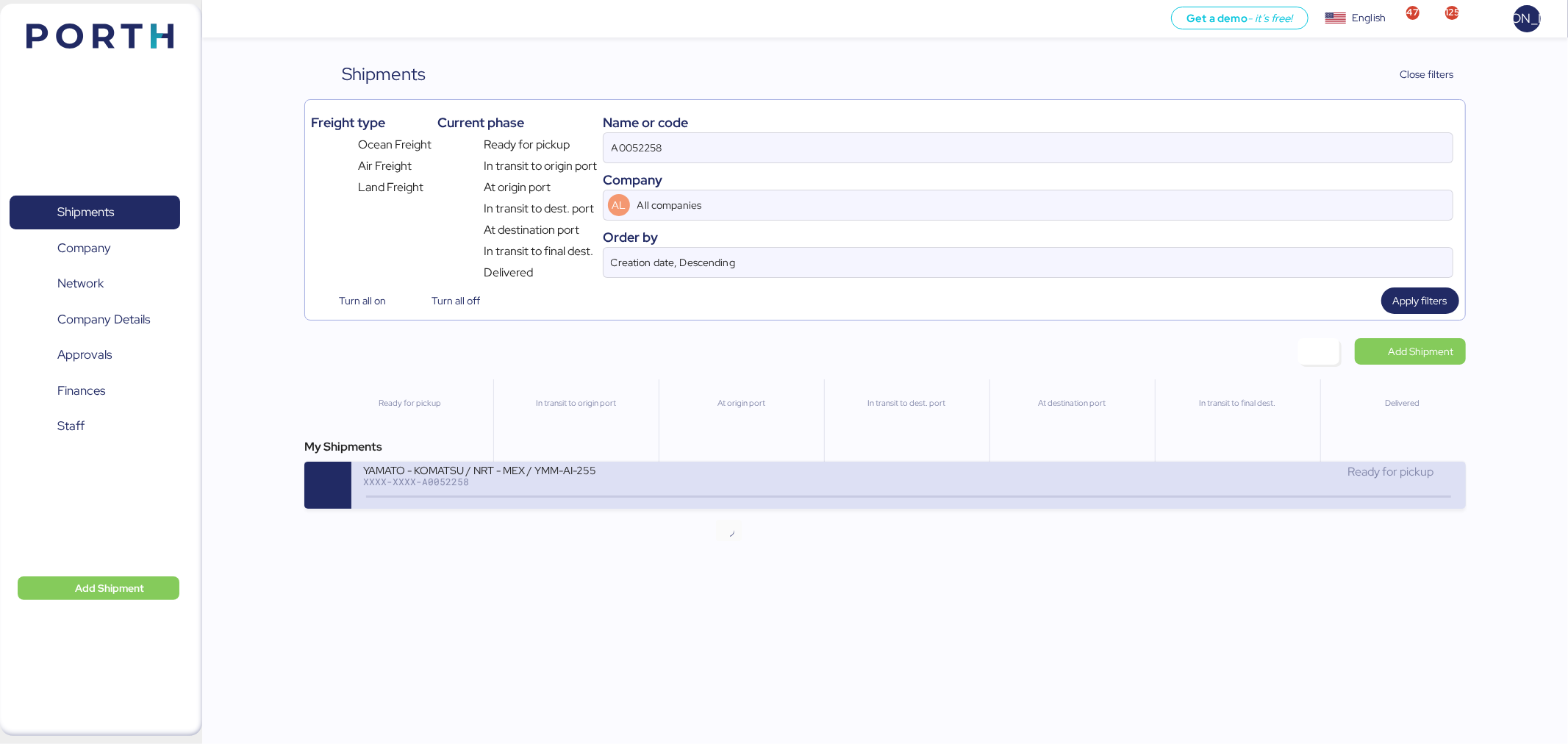
click at [760, 505] on icon at bounding box center [728, 497] width 71 height 16
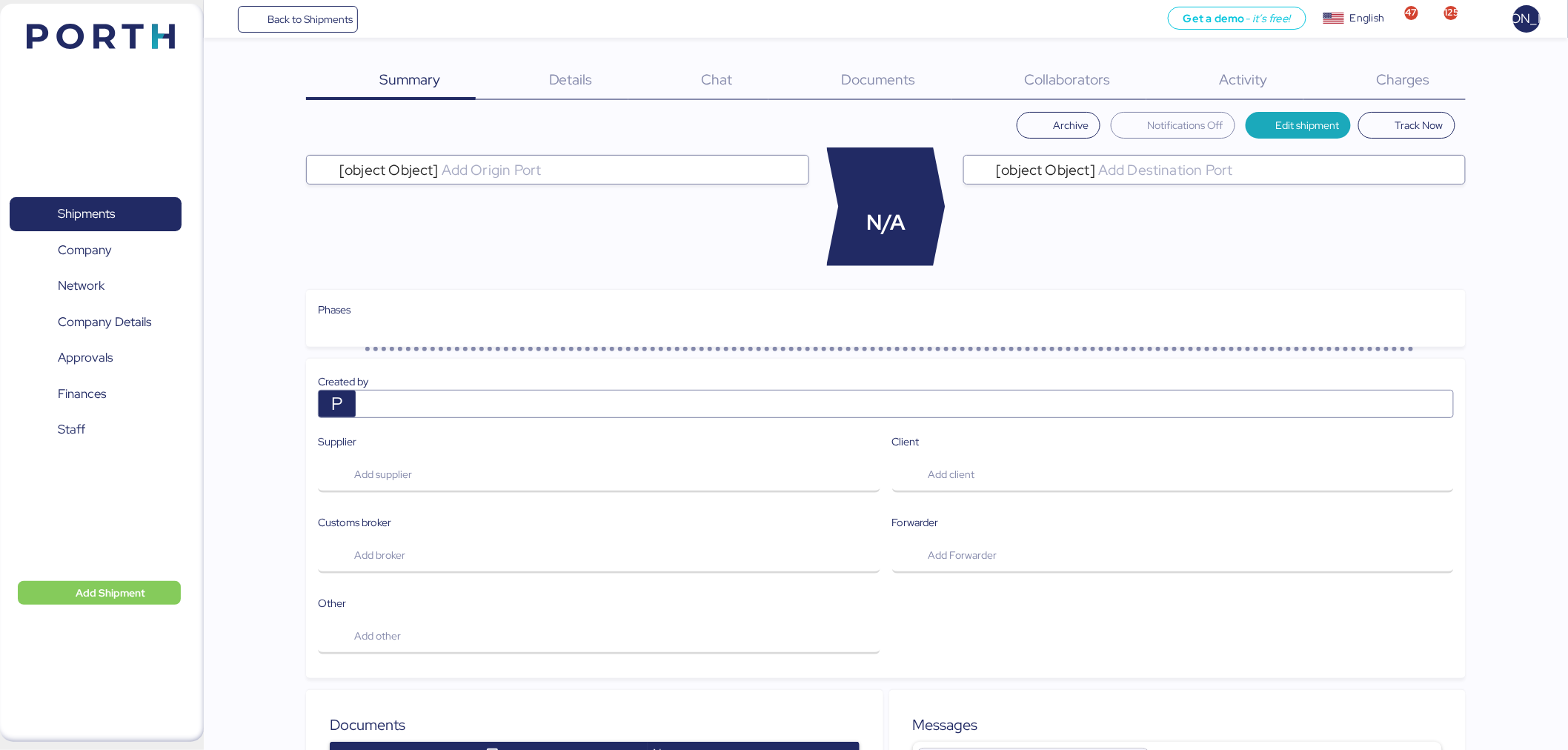
click at [1366, 77] on div "Charges 0" at bounding box center [1384, 80] width 163 height 38
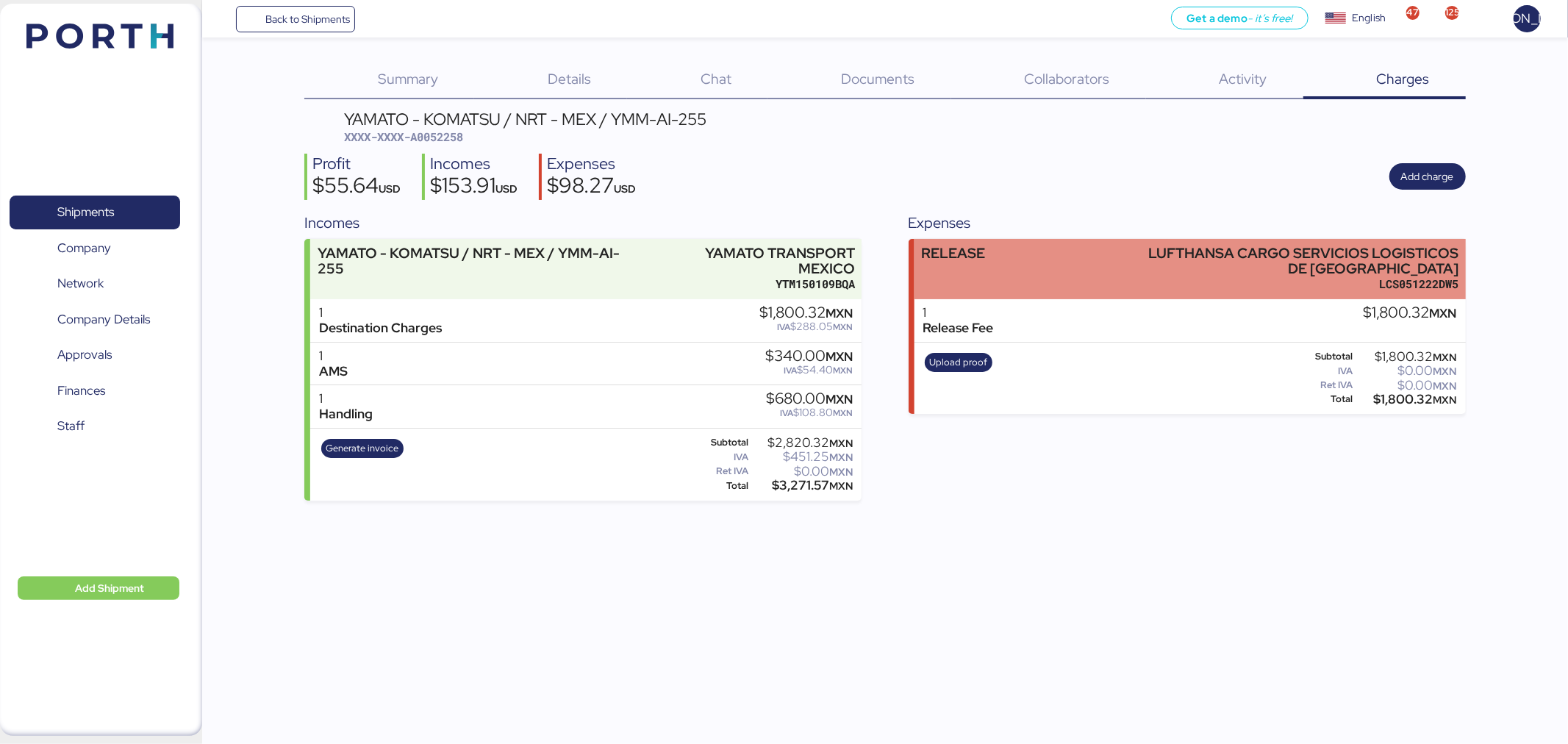
click at [1141, 268] on div "LUFTHANSA CARGO SERVICIOS LOGISTICOS DE MEXICO" at bounding box center [1298, 261] width 323 height 31
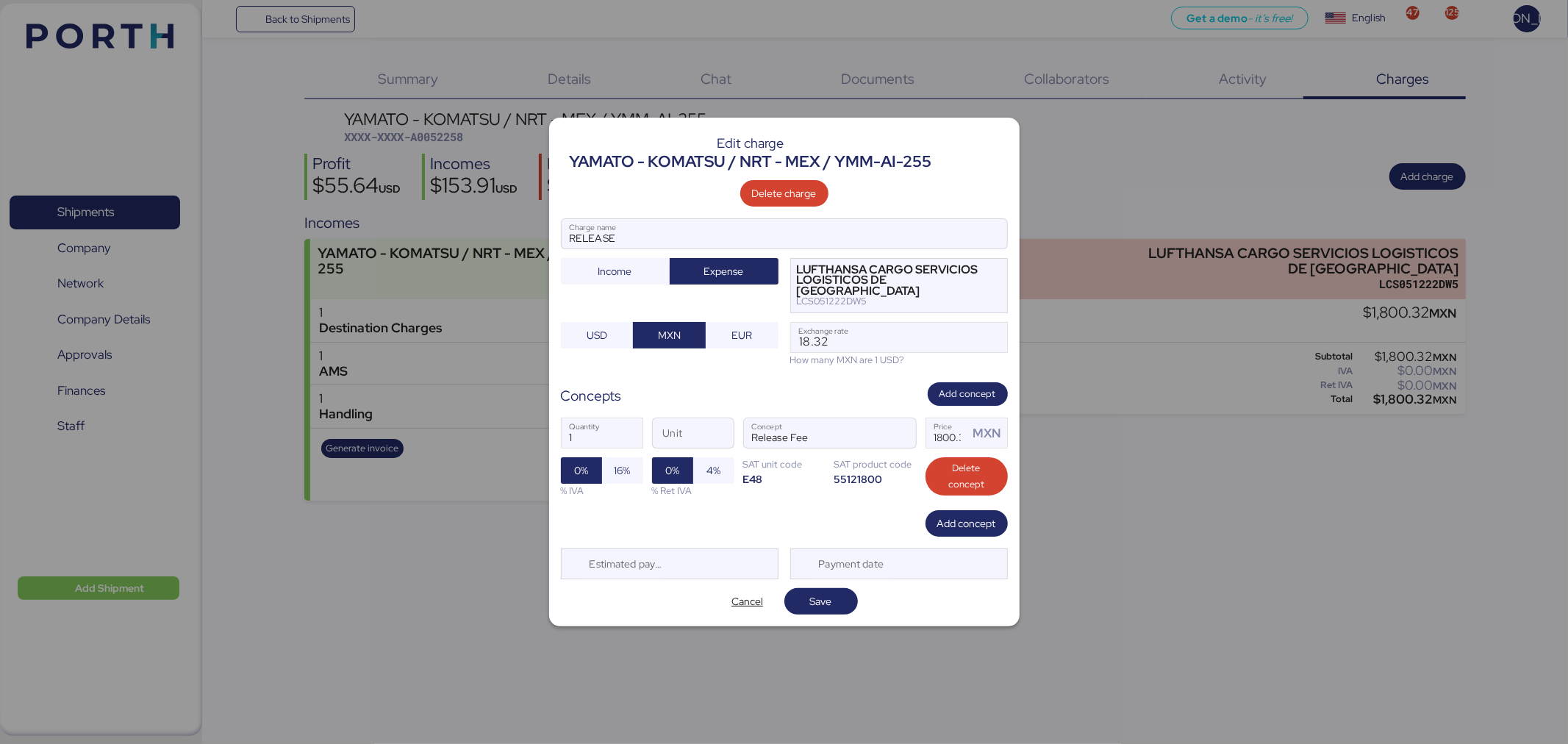
click at [817, 399] on div "Concepts Add concept" at bounding box center [784, 395] width 447 height 24
click at [818, 592] on span "Save" at bounding box center [820, 601] width 22 height 18
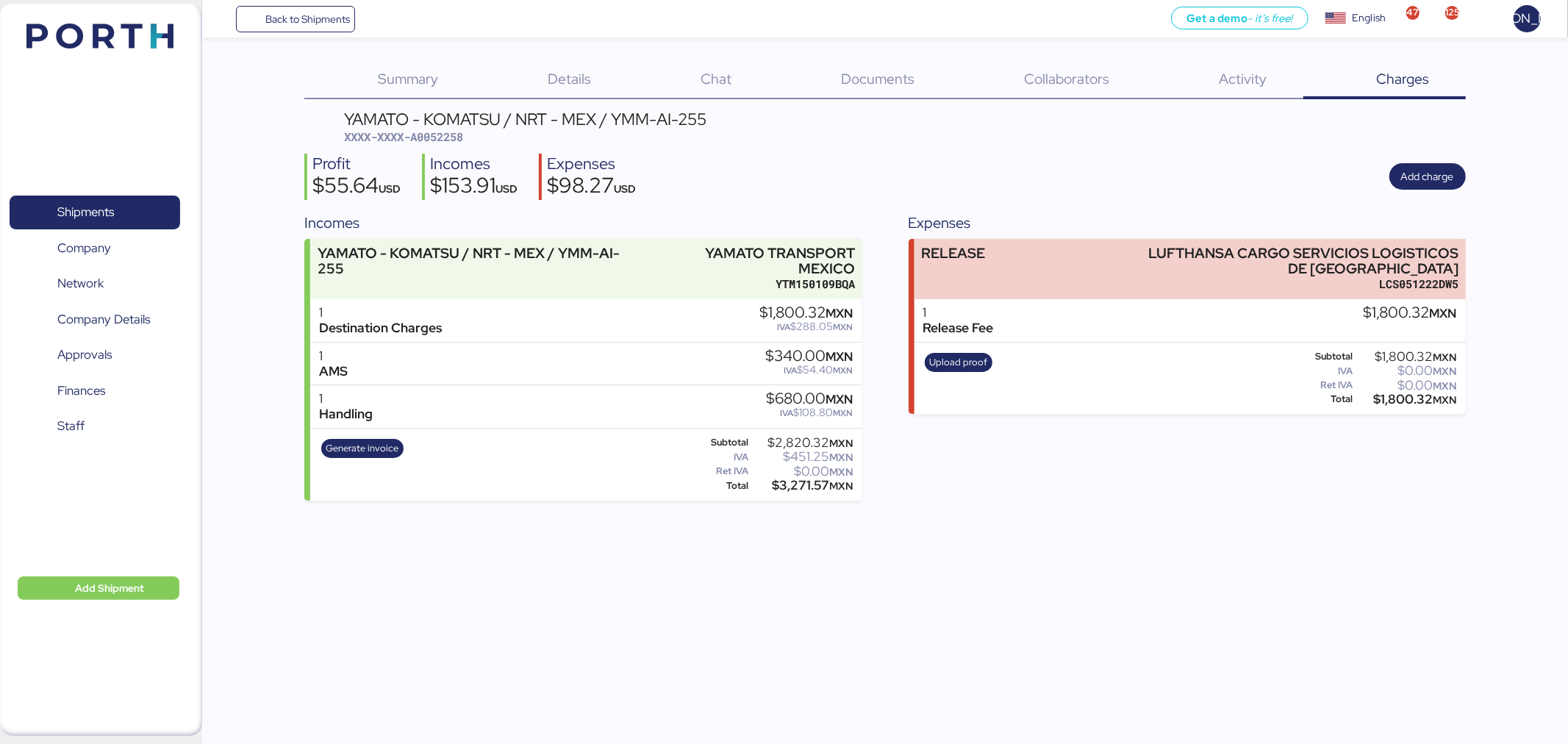
click at [902, 79] on span "Documents" at bounding box center [878, 79] width 74 height 19
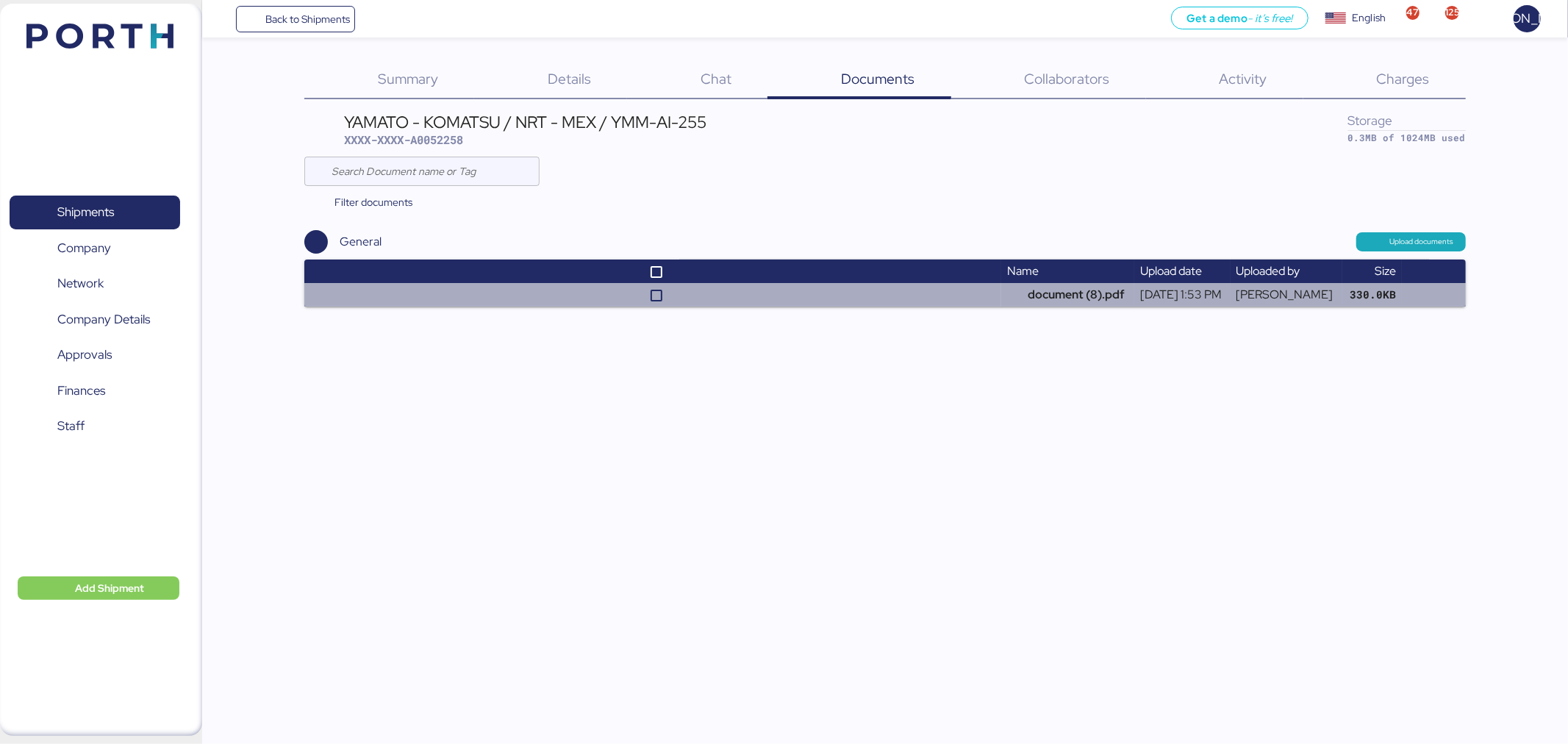
click at [1049, 297] on td "document (8).pdf" at bounding box center [1068, 294] width 133 height 24
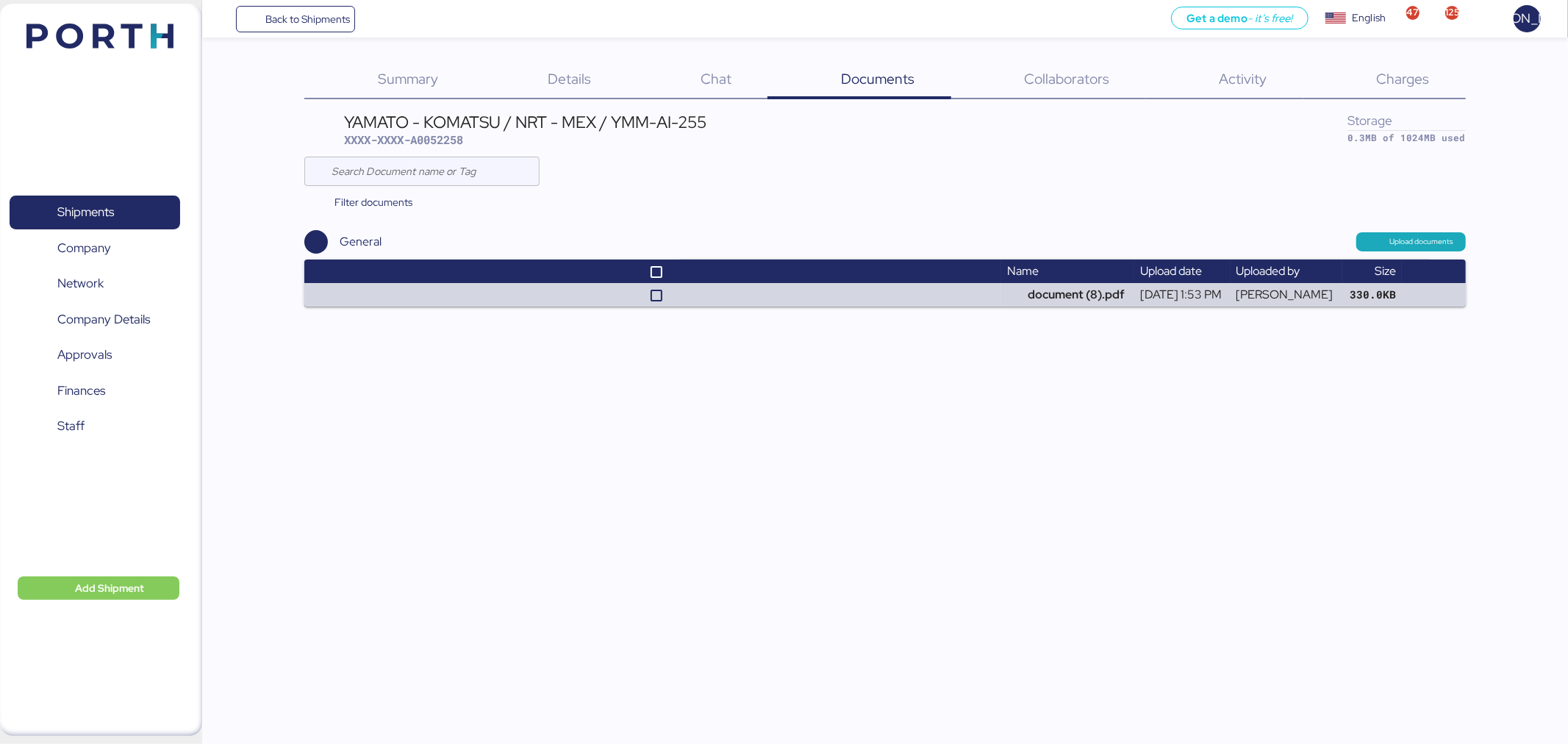
click at [1378, 83] on span "Charges" at bounding box center [1403, 79] width 53 height 19
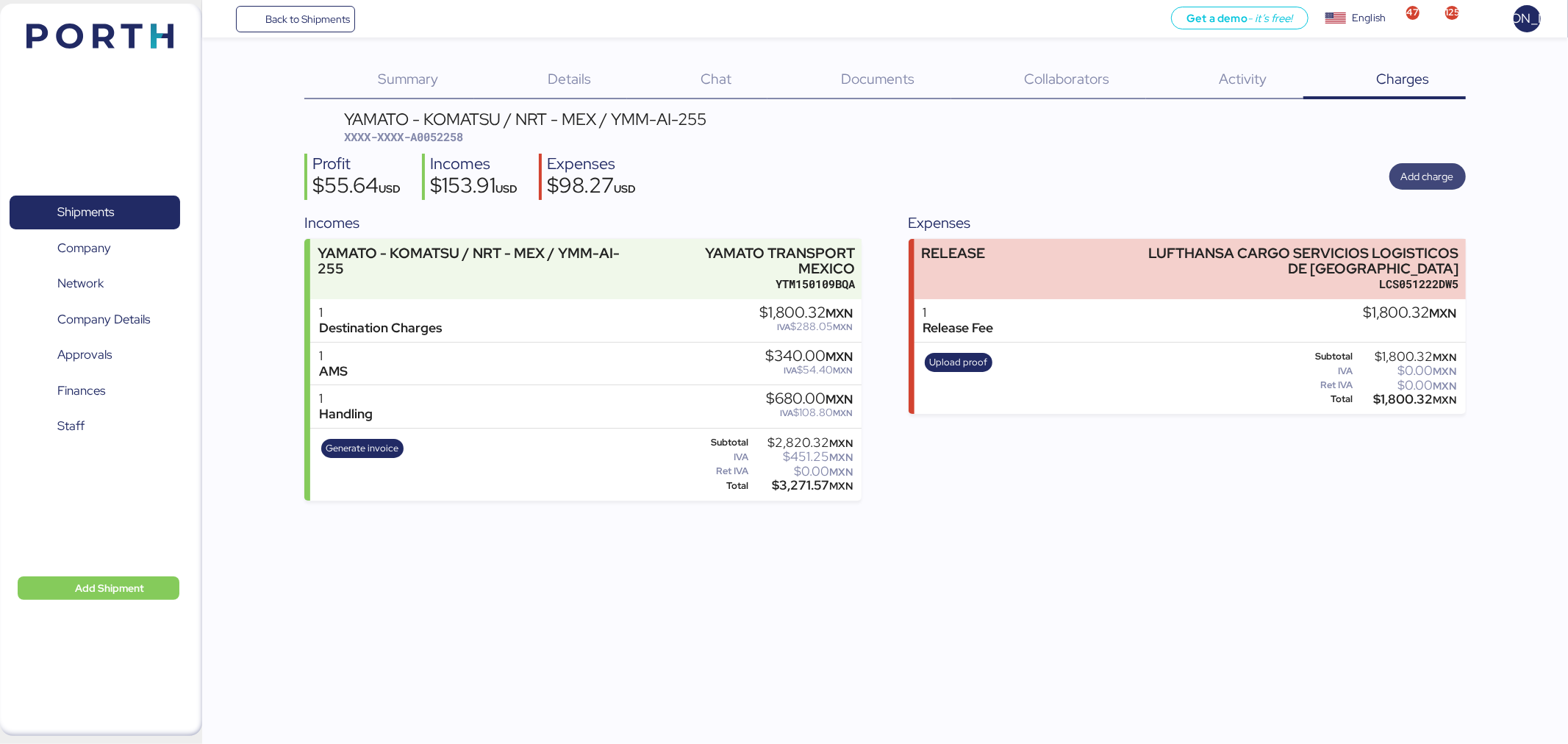
click at [1424, 168] on span "Add charge" at bounding box center [1428, 177] width 53 height 18
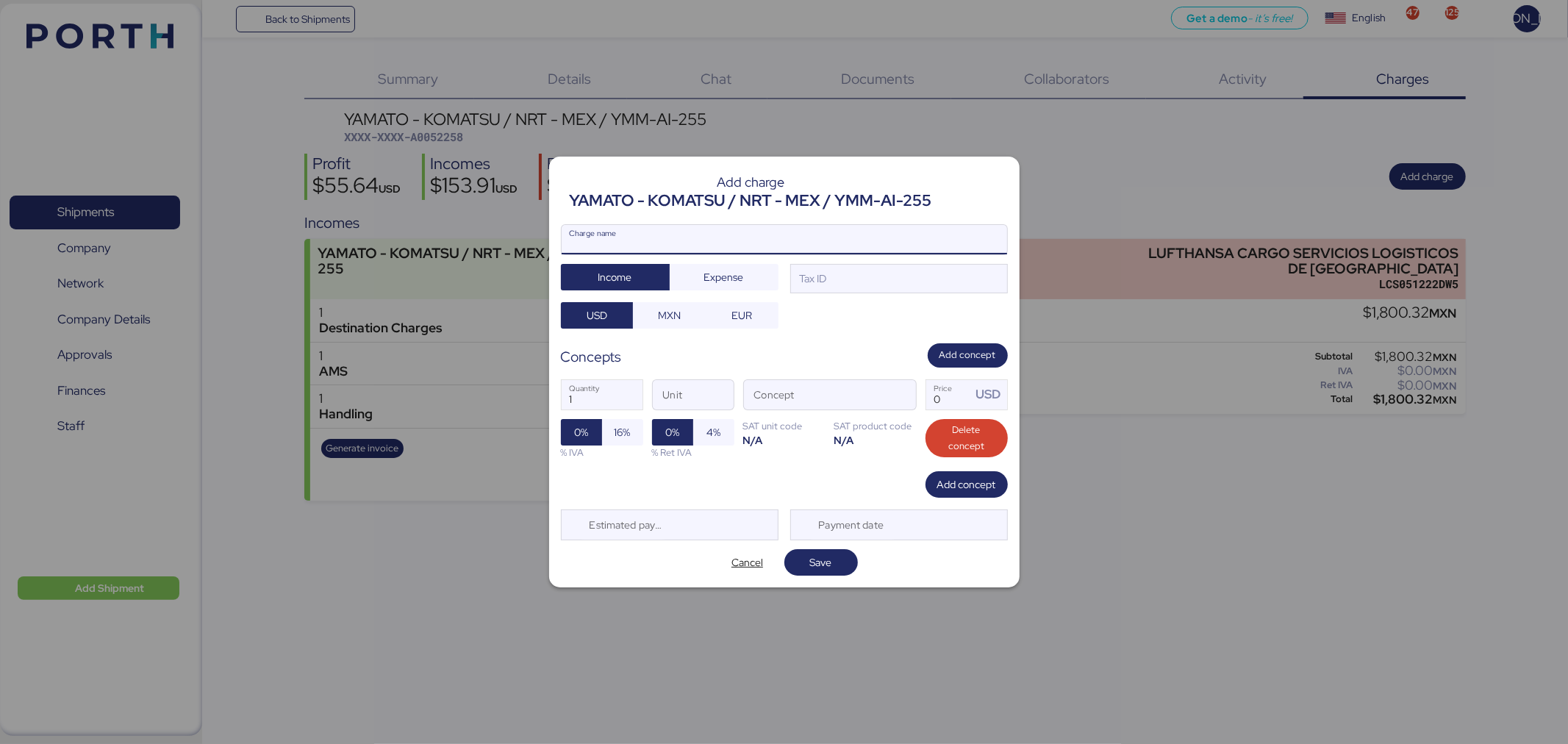
click at [641, 233] on input "Charge name" at bounding box center [785, 240] width 446 height 29
type input "AMS"
click at [829, 278] on div "Tax ID" at bounding box center [899, 279] width 217 height 29
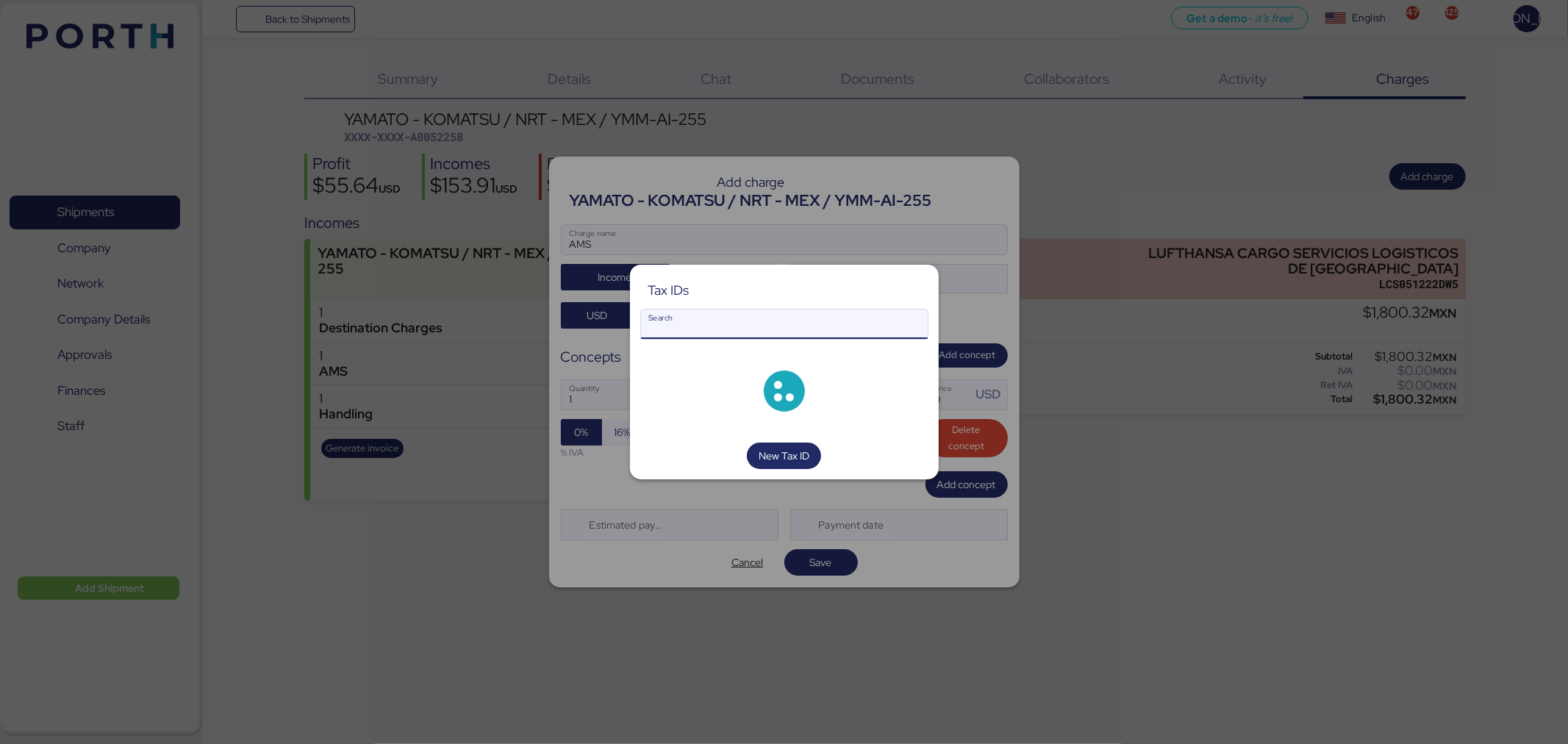
click at [769, 320] on div "Tax IDs Search New Tax ID" at bounding box center [784, 371] width 309 height 215
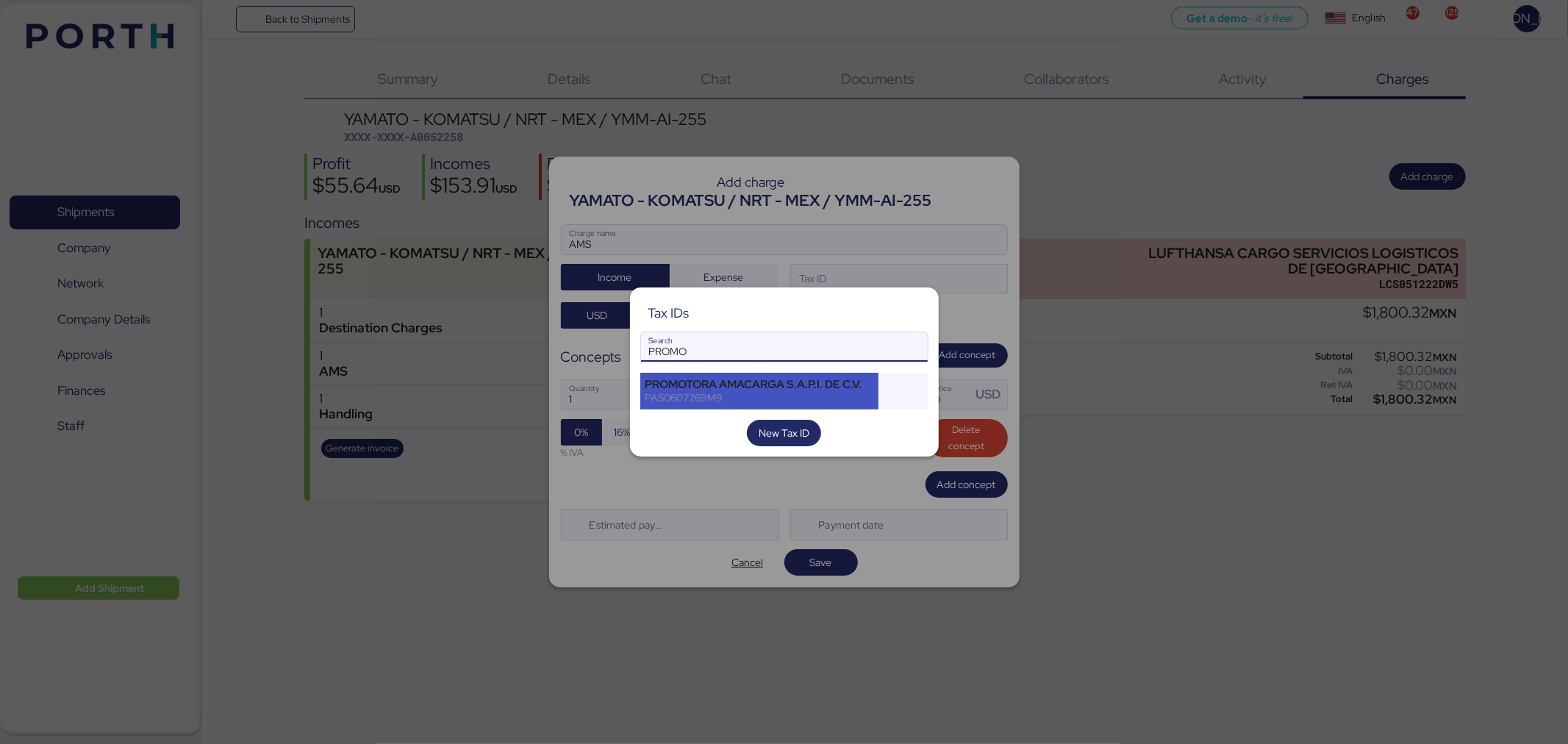
type input "PROMO"
click at [726, 387] on div "PROMOTORA AMACARGA S.A.P.I. DE C.V." at bounding box center [760, 384] width 229 height 13
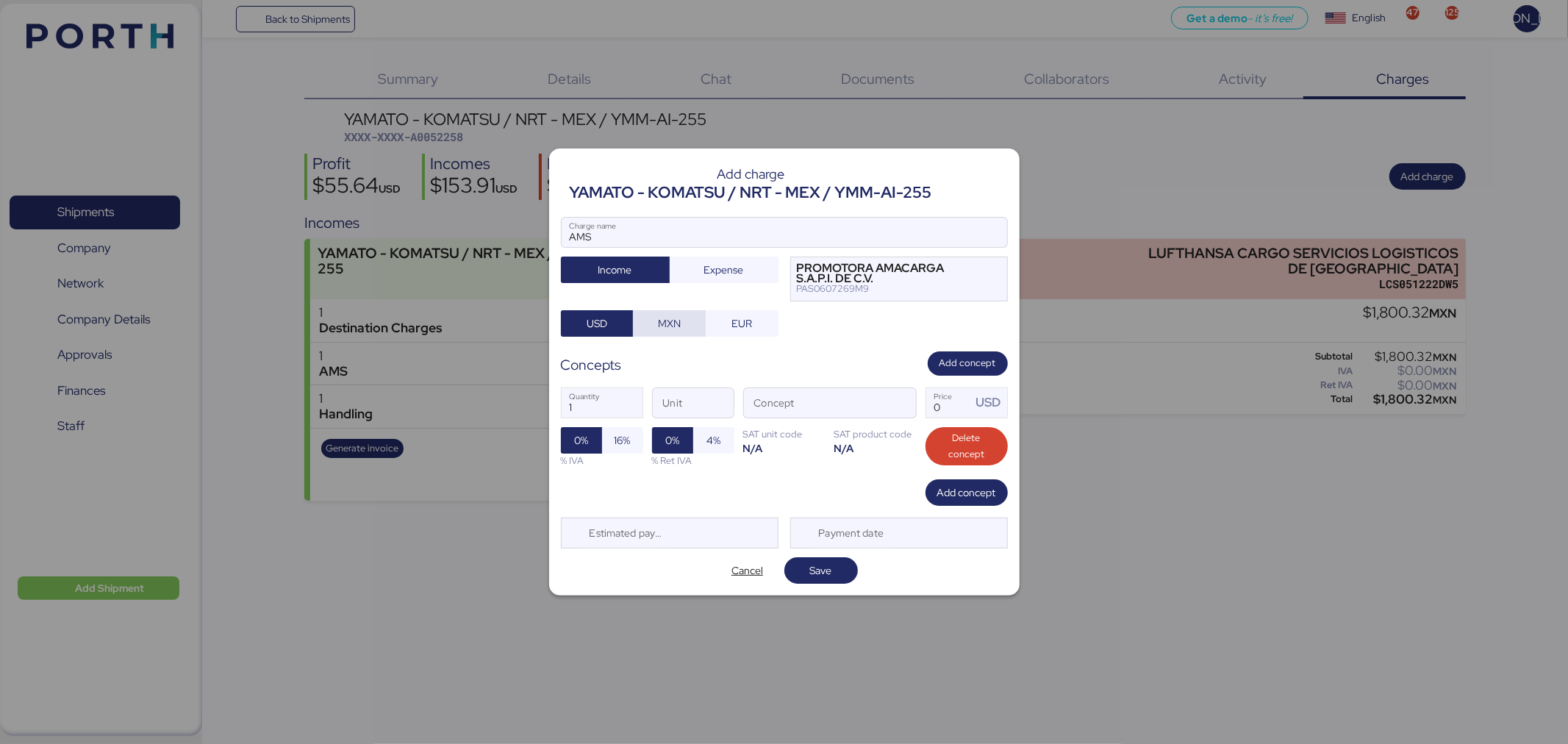
click at [670, 320] on span "MXN" at bounding box center [670, 323] width 23 height 18
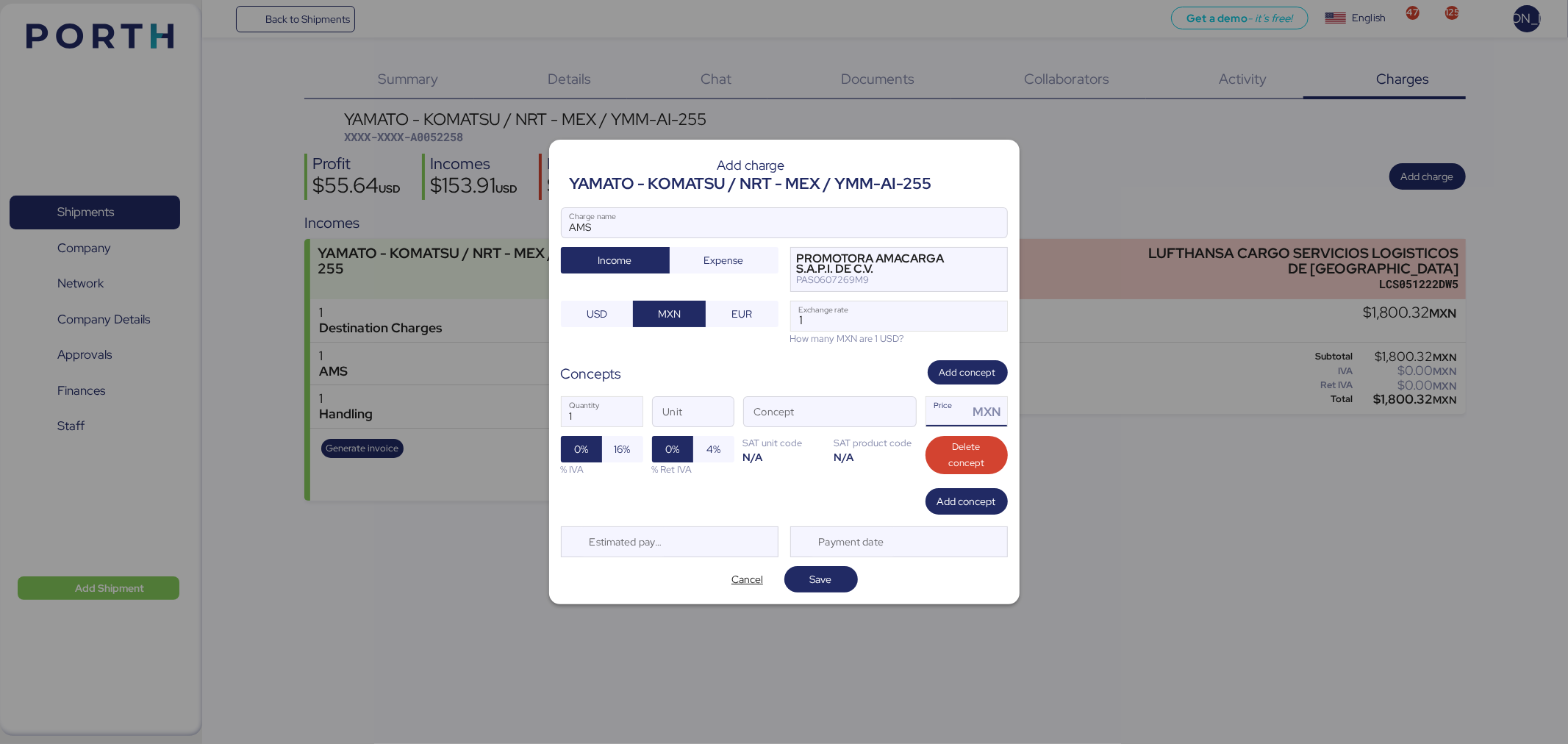
drag, startPoint x: 940, startPoint y: 417, endPoint x: 920, endPoint y: 417, distance: 20.0
click at [920, 417] on div "1 Quantity Unit Concept Price MXN 0% 16% % IVA 0% 4% % Ret IVA SAT unit code N/…" at bounding box center [784, 436] width 447 height 104
type input "18.35"
click at [908, 414] on span "button" at bounding box center [901, 416] width 31 height 31
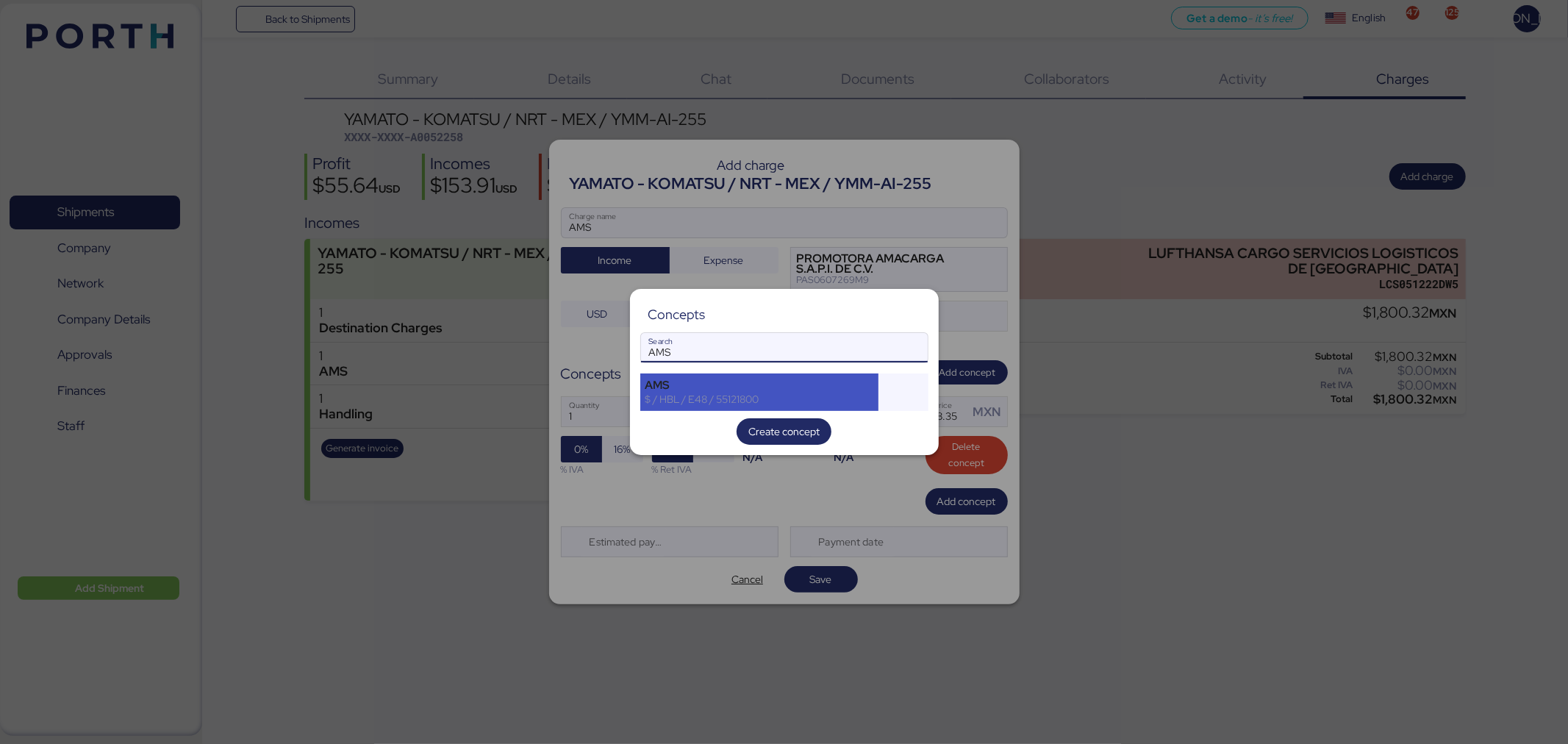
type input "AMS"
click at [828, 380] on div "AMS" at bounding box center [760, 385] width 229 height 13
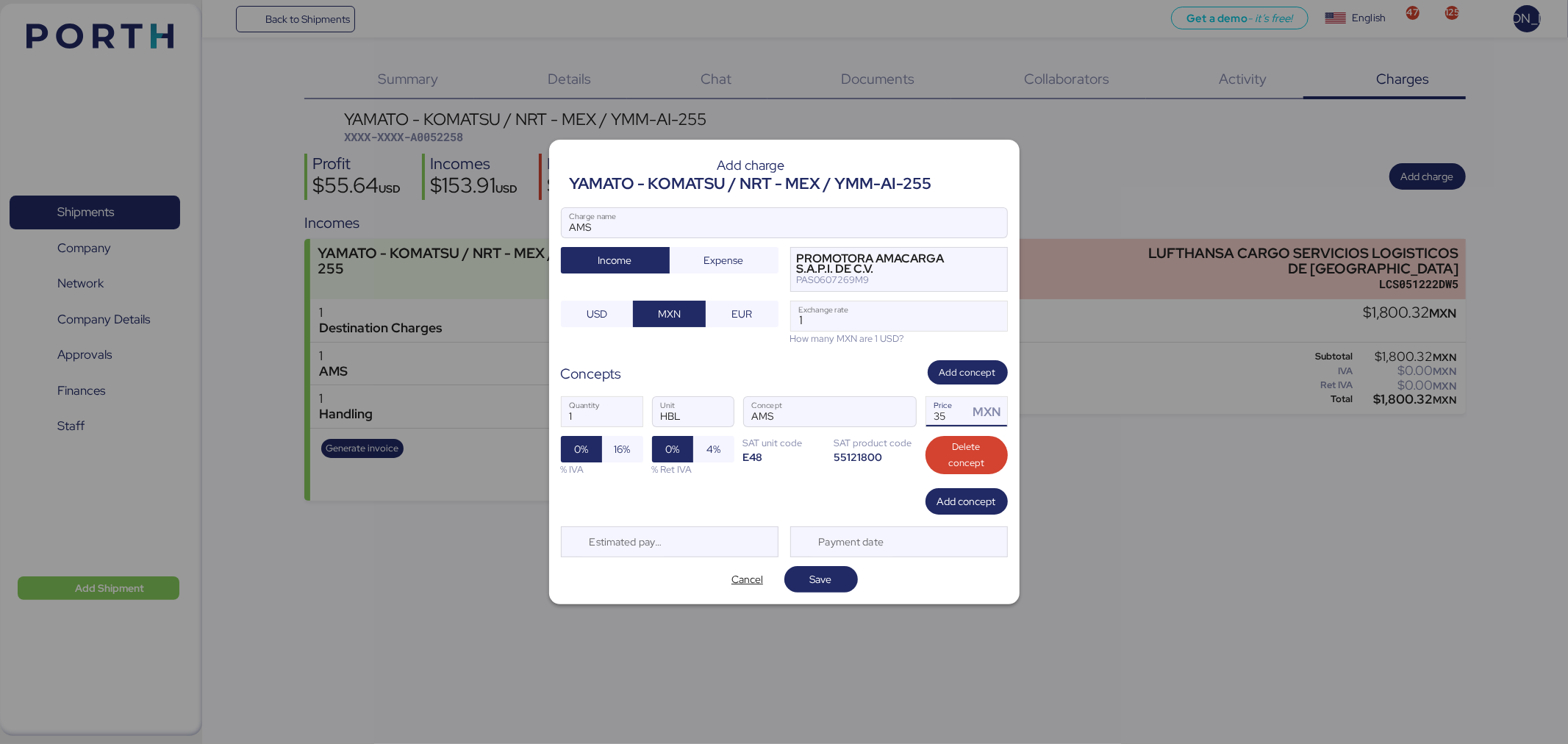
click at [960, 415] on input "35" at bounding box center [948, 412] width 43 height 29
click at [615, 449] on span "16%" at bounding box center [623, 449] width 16 height 18
click at [840, 326] on input "1" at bounding box center [899, 316] width 216 height 29
type input "18.35"
click at [833, 582] on span "Save" at bounding box center [821, 579] width 50 height 20
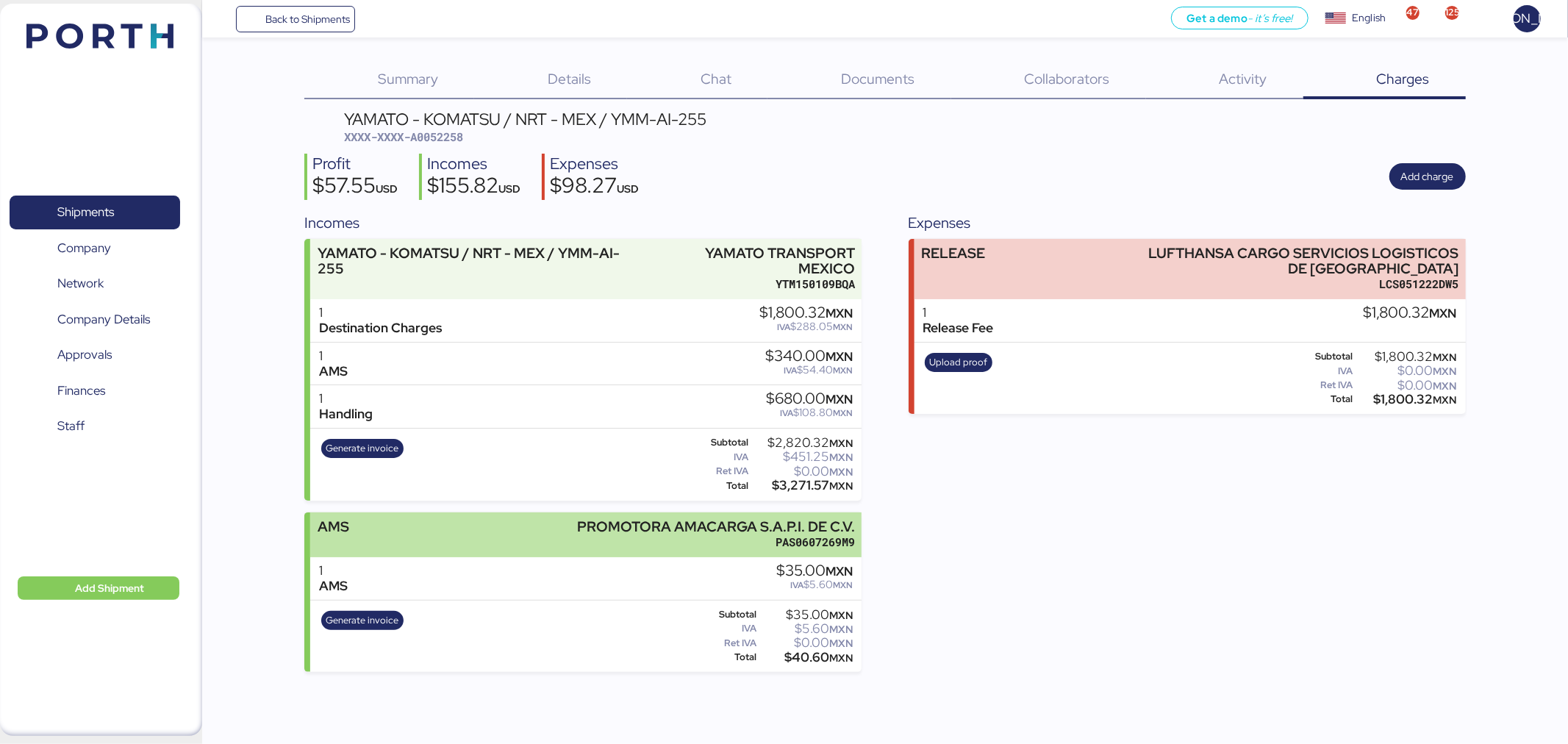
click at [471, 520] on div "AMS PROMOTORA AMACARGA S.A.P.I. DE C.V. PAS0607269M9" at bounding box center [586, 534] width 551 height 45
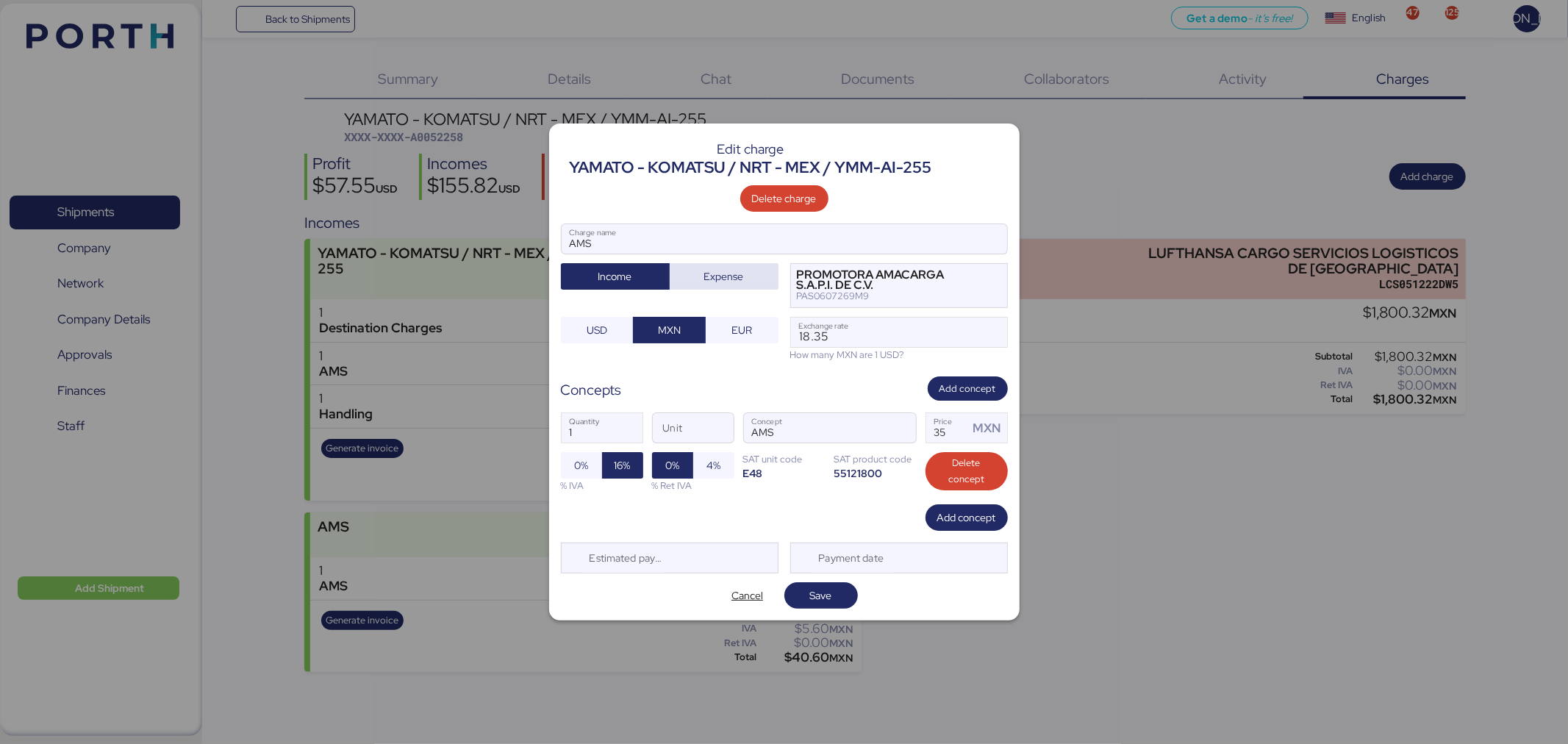
click at [705, 268] on span "Expense" at bounding box center [724, 276] width 40 height 18
click at [819, 594] on span "Save" at bounding box center [820, 596] width 22 height 18
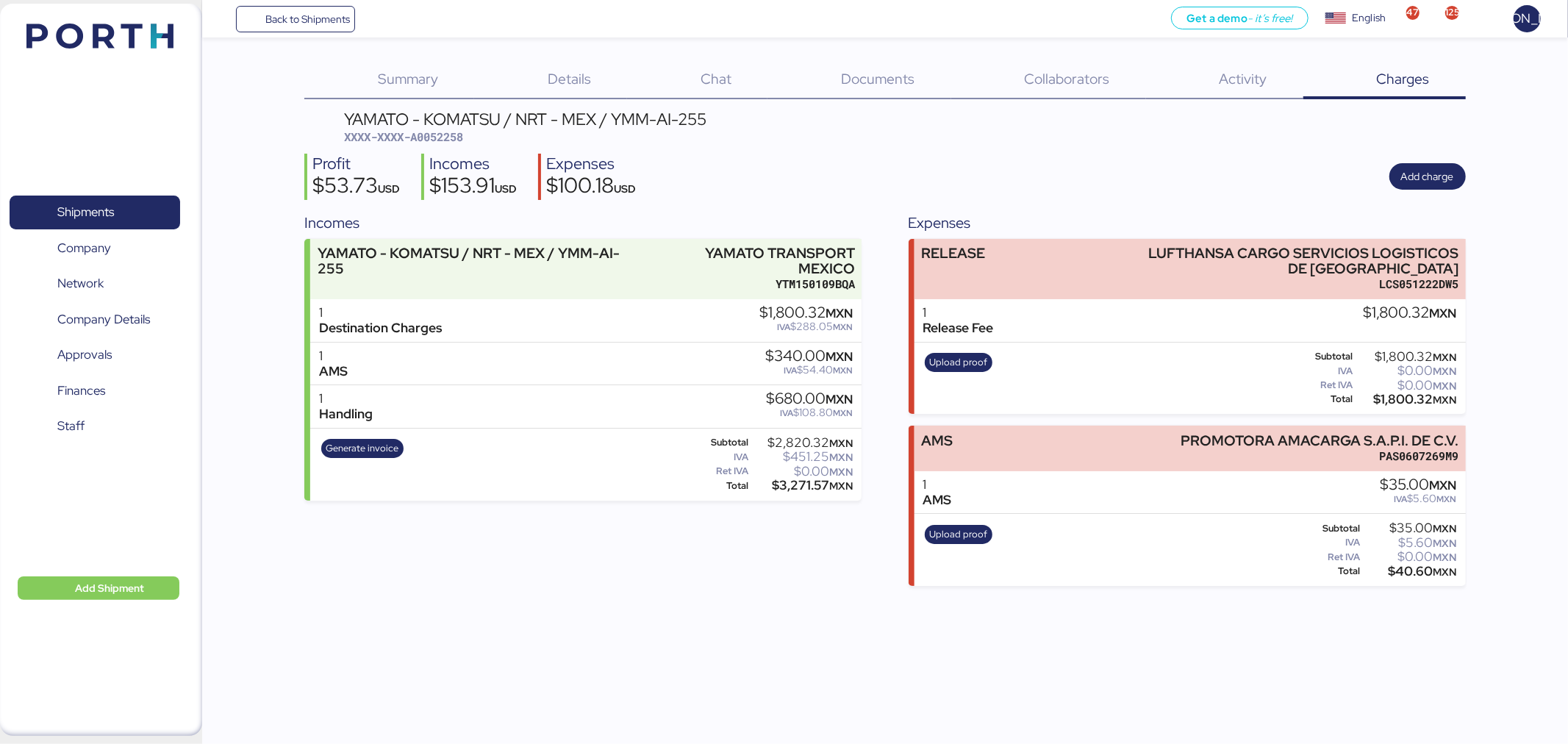
click at [741, 571] on div "Incomes YAMATO - KOMATSU / NRT - MEX / YMM-AI-255 YAMATO TRANSPORT MEXICO YTM15…" at bounding box center [582, 399] width 557 height 374
